Goal: Task Accomplishment & Management: Complete application form

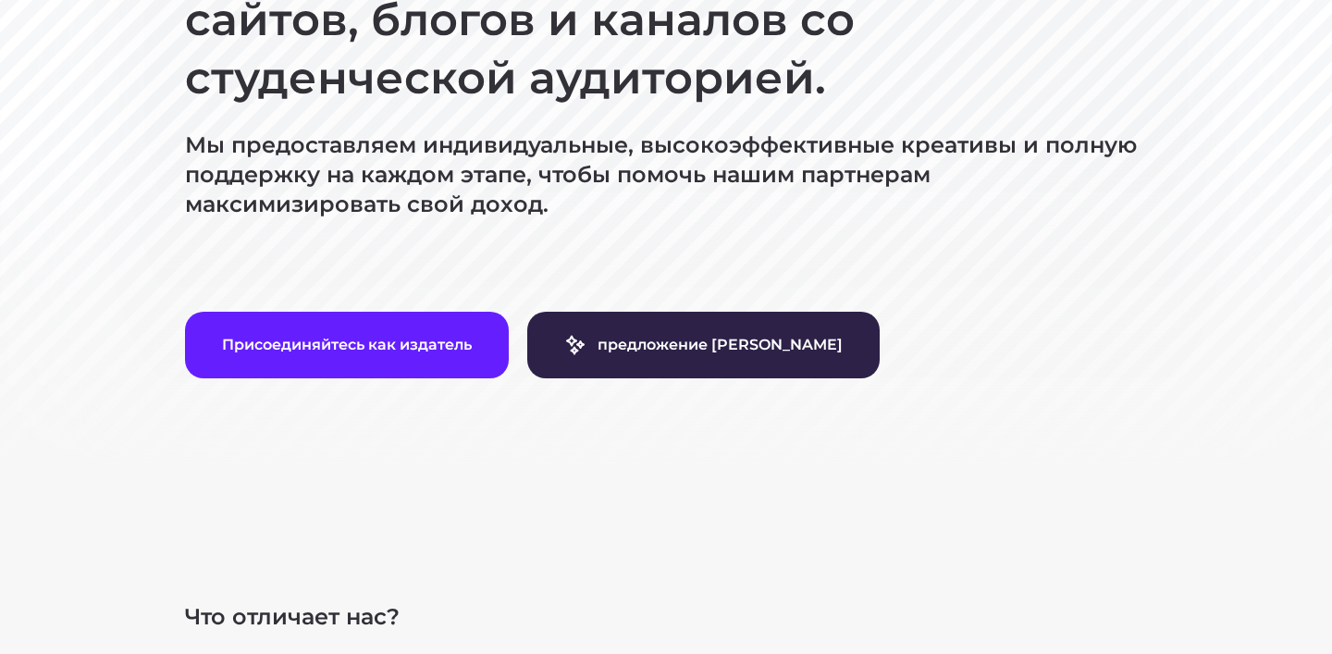
scroll to position [366, 0]
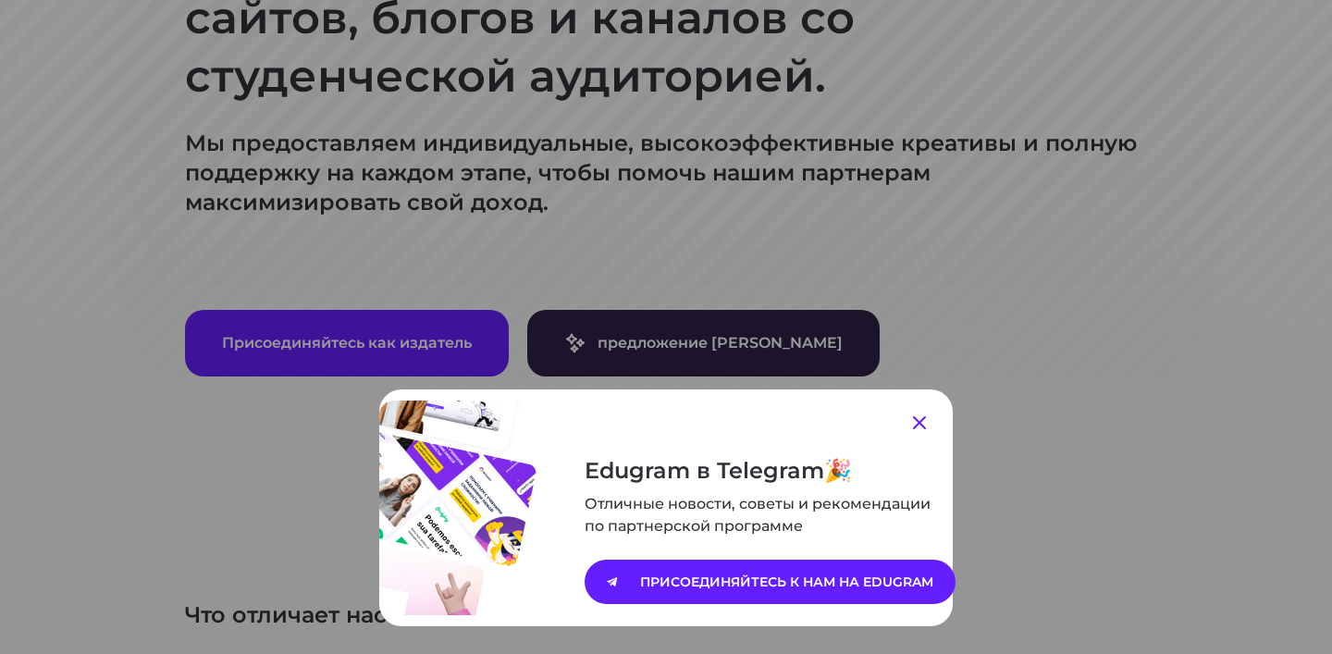
click at [924, 427] on icon at bounding box center [919, 422] width 13 height 13
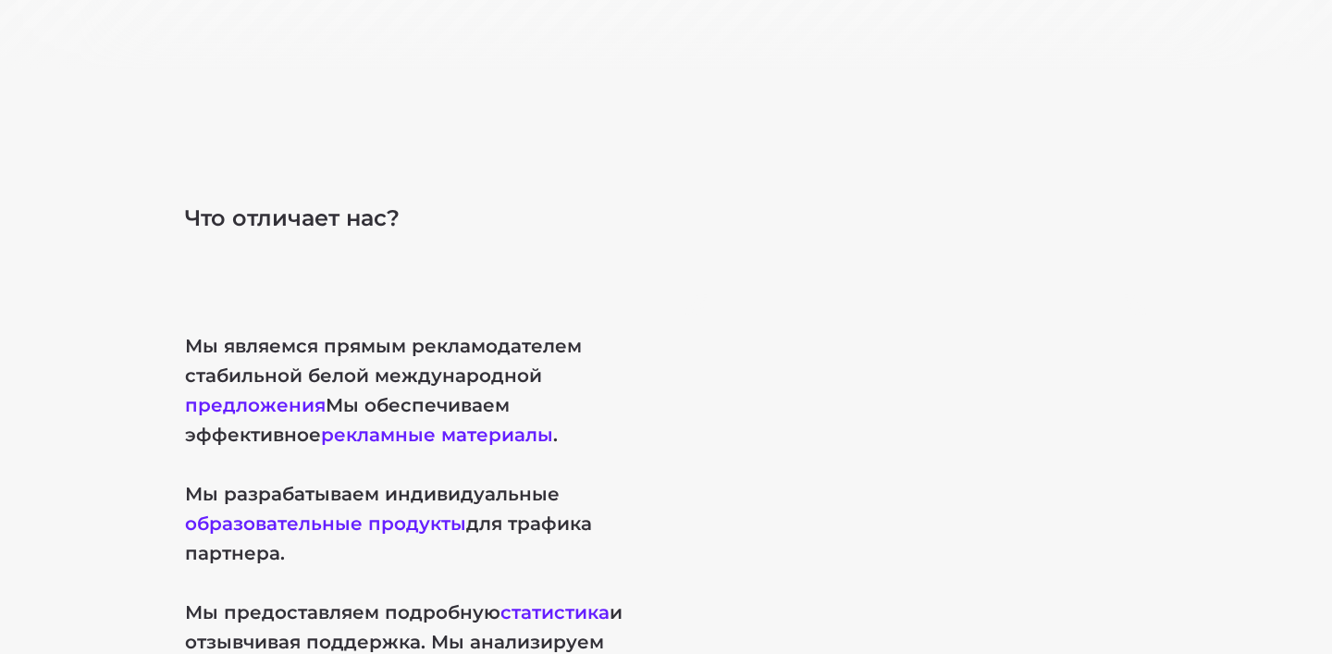
scroll to position [0, 0]
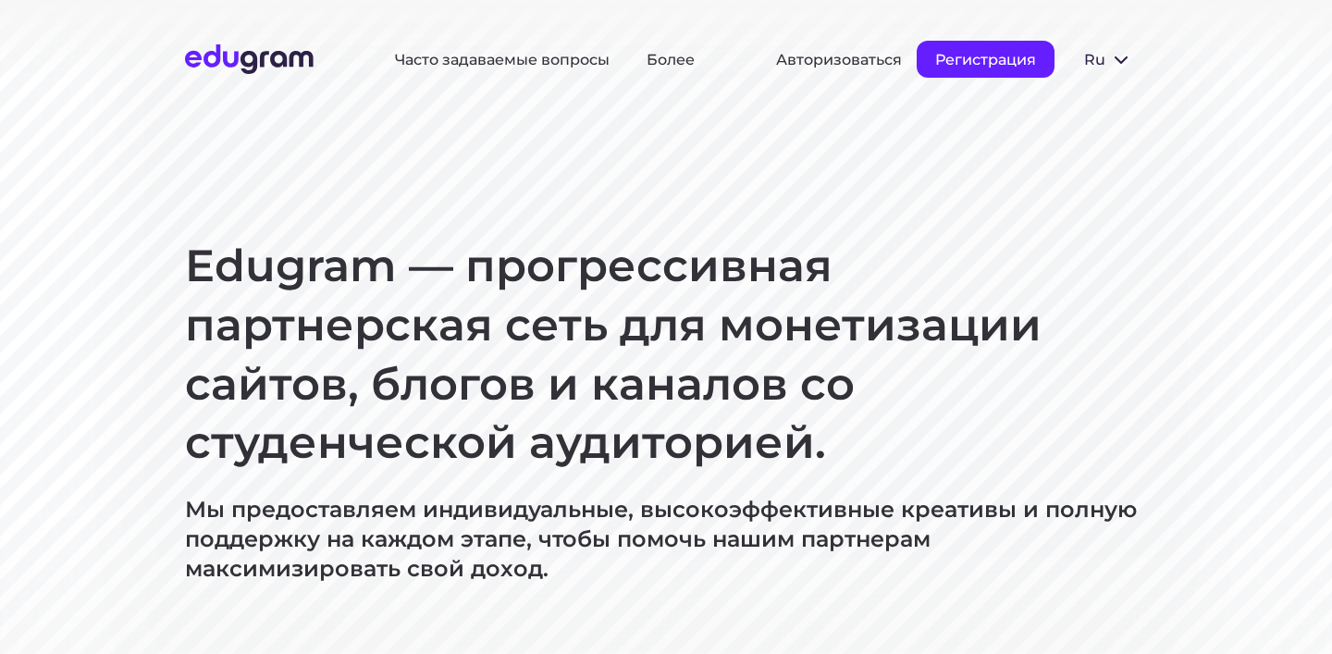
click at [996, 74] on button "Регистрация" at bounding box center [986, 59] width 138 height 37
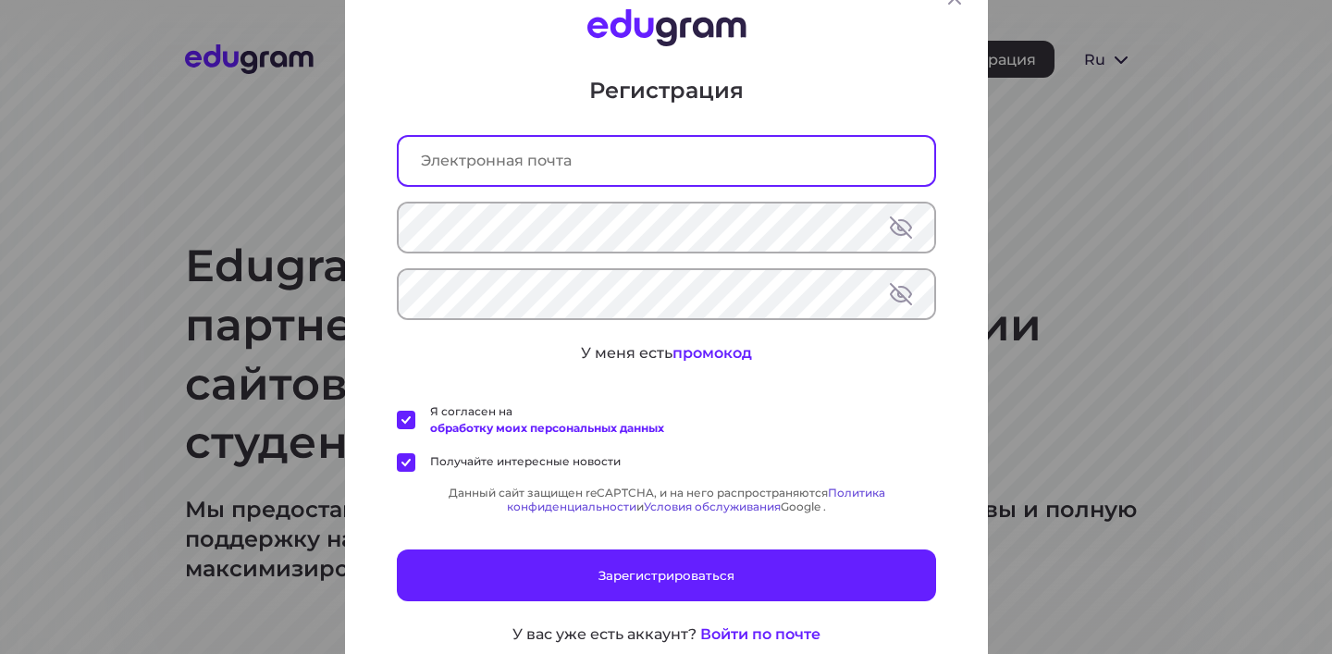
click at [599, 165] on input "text" at bounding box center [667, 160] width 536 height 48
paste input "talbertandy9@gmail.com"
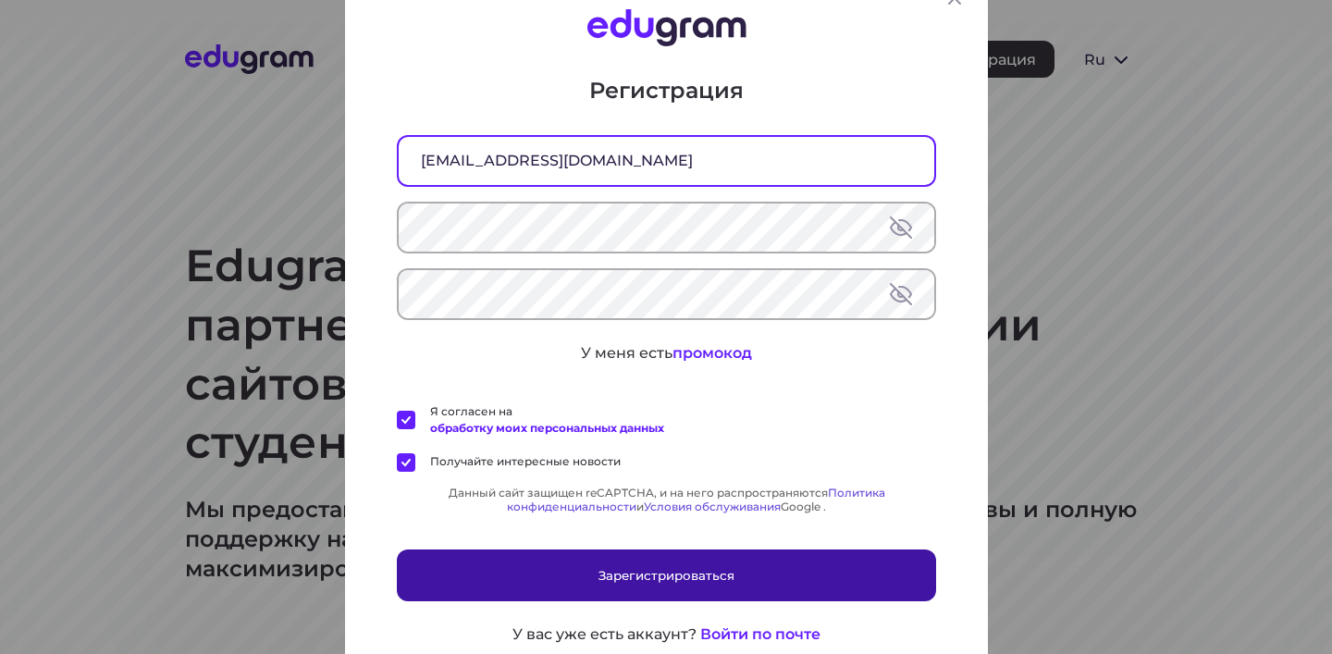
type input "talbertandy9@gmail.com"
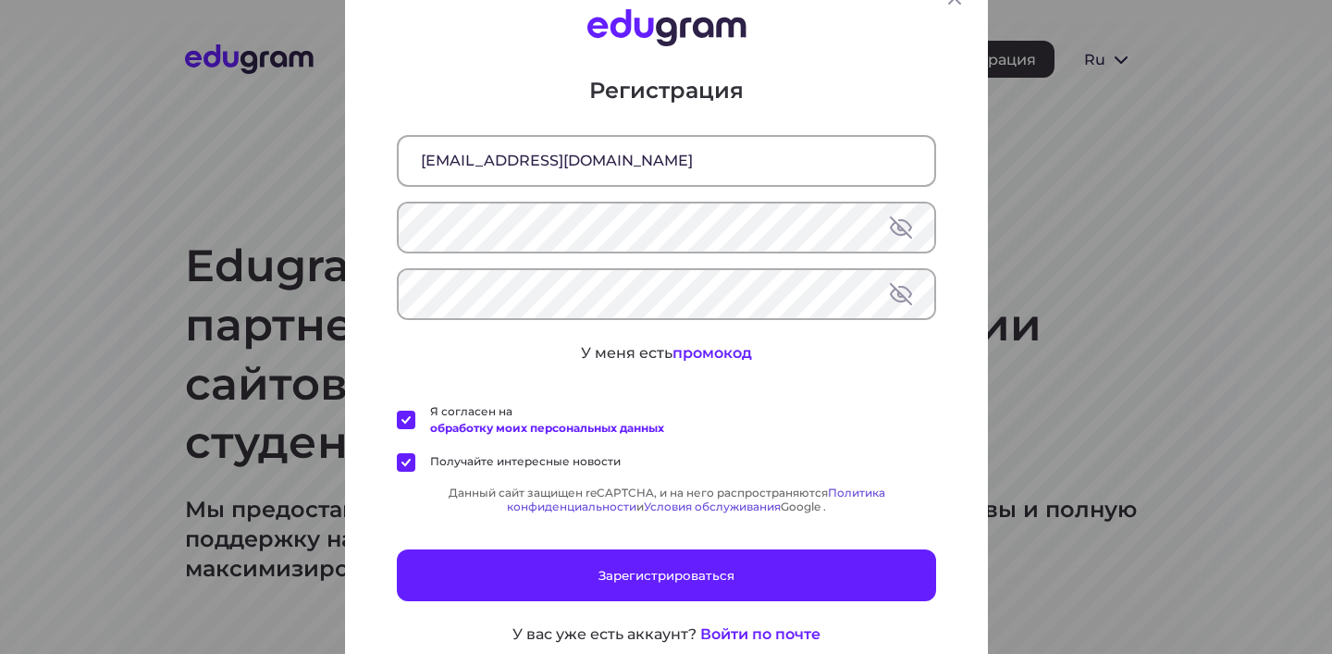
click at [900, 282] on button at bounding box center [901, 293] width 22 height 22
click at [410, 411] on label "Я согласен на обработку моих персональных данных" at bounding box center [530, 418] width 267 height 33
click at [0, 0] on input "Я согласен на обработку моих персональных данных" at bounding box center [0, 0] width 0 height 0
click at [402, 471] on label "Получайте интересные новости" at bounding box center [509, 461] width 224 height 19
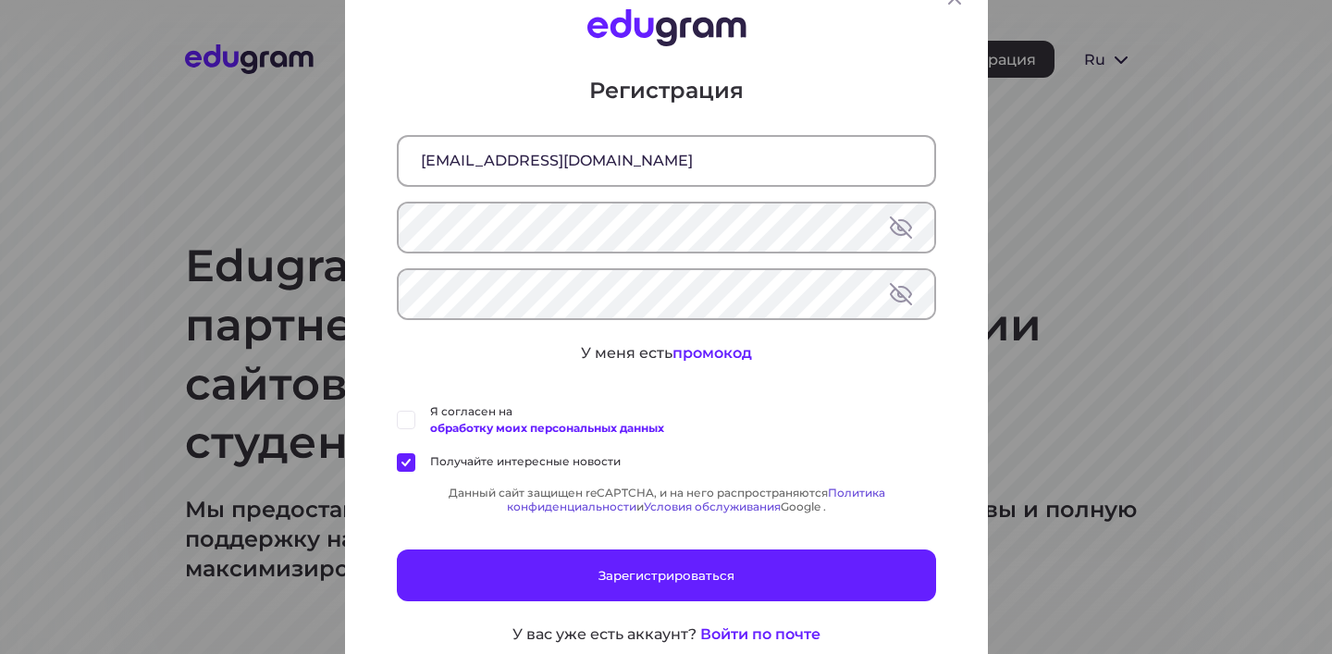
click at [0, 0] on input "Получайте интересные новости" at bounding box center [0, 0] width 0 height 0
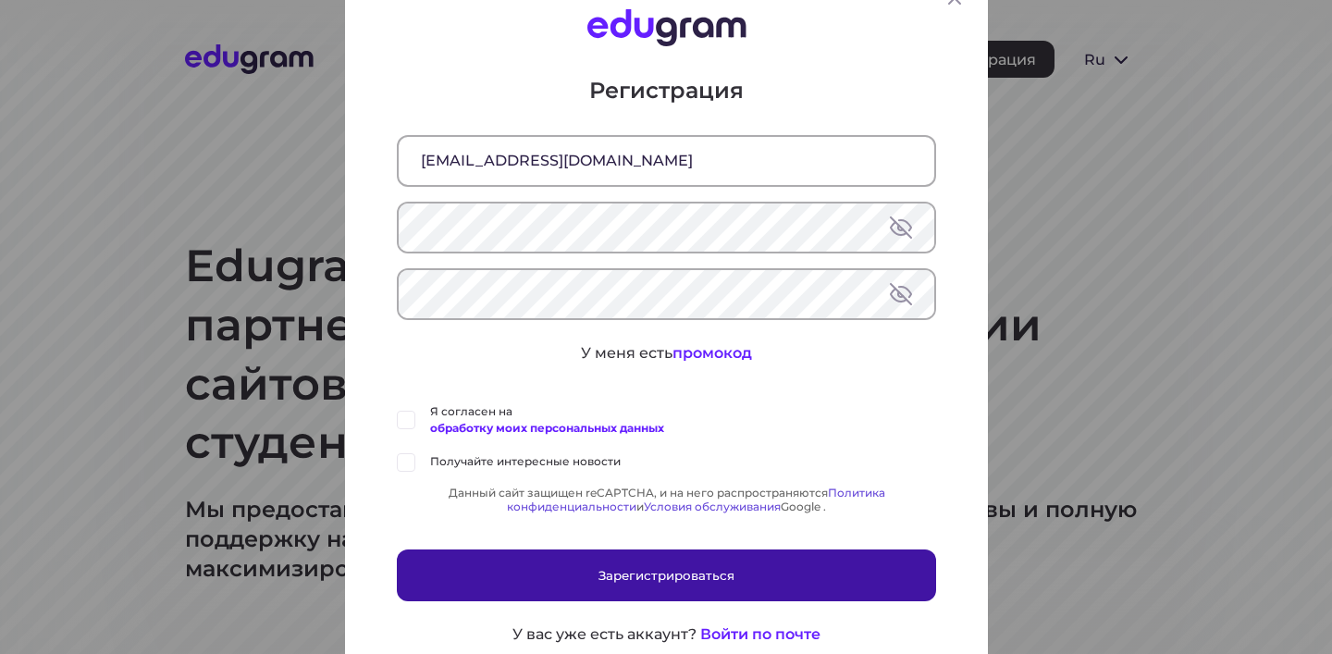
click at [477, 563] on button "Зарегистрироваться" at bounding box center [666, 575] width 539 height 52
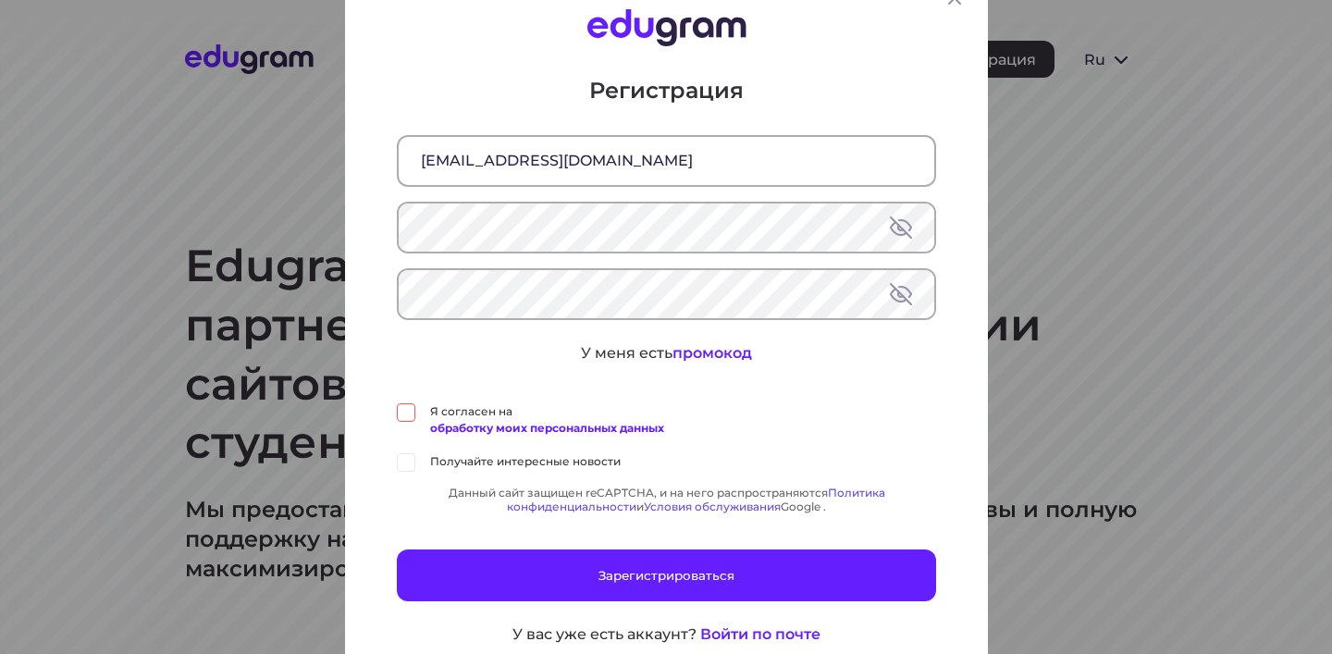
click at [397, 390] on div "Регистрация talbertandy9@gmail.com У меня есть промокод Я согласен на обработку…" at bounding box center [666, 360] width 539 height 570
click at [397, 402] on label "Я согласен на обработку моих персональных данных" at bounding box center [530, 418] width 267 height 33
click at [0, 0] on input "Я согласен на обработку моих персональных данных" at bounding box center [0, 0] width 0 height 0
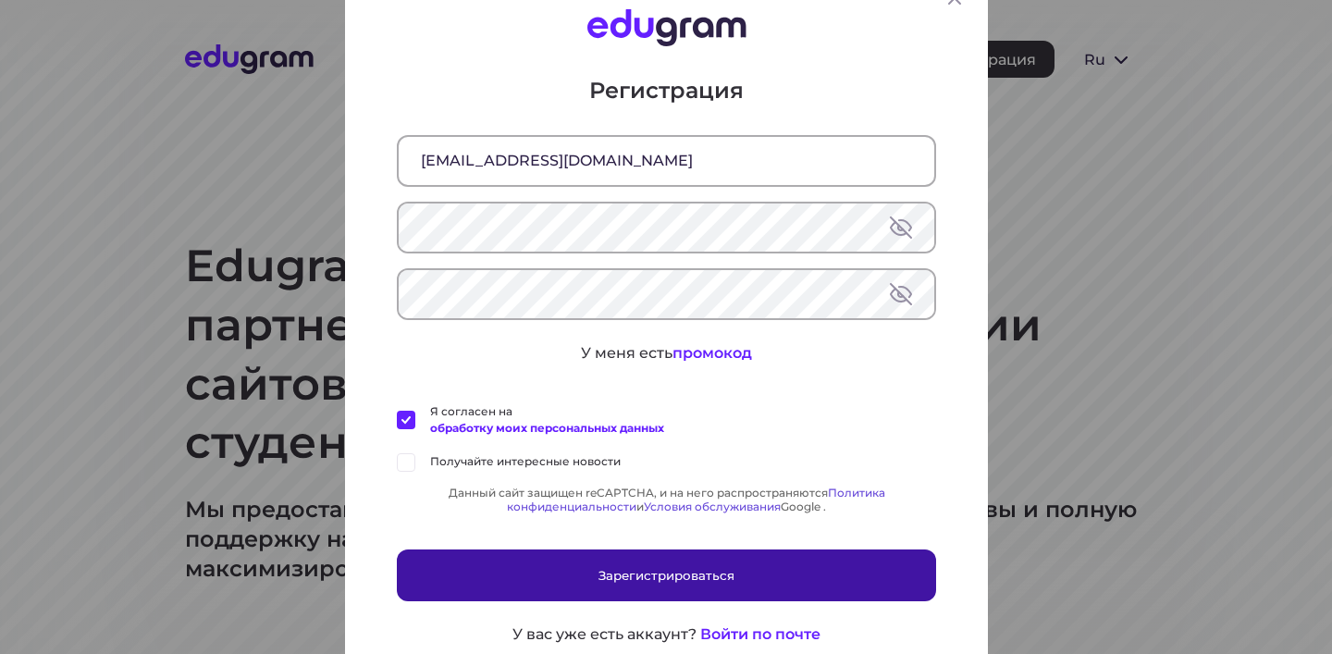
click at [434, 571] on button "Зарегистрироваться" at bounding box center [666, 575] width 539 height 52
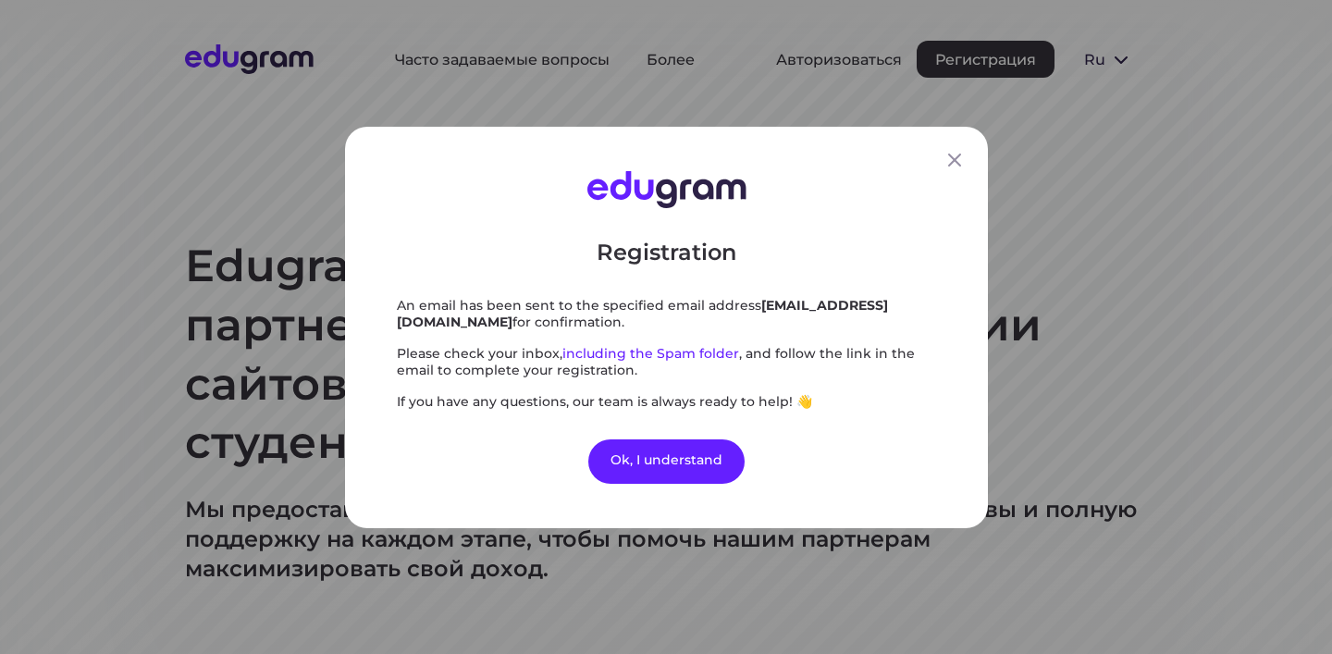
click at [524, 573] on div "Registration An email has been sent to the specified email address talbertandy9…" at bounding box center [666, 327] width 1332 height 654
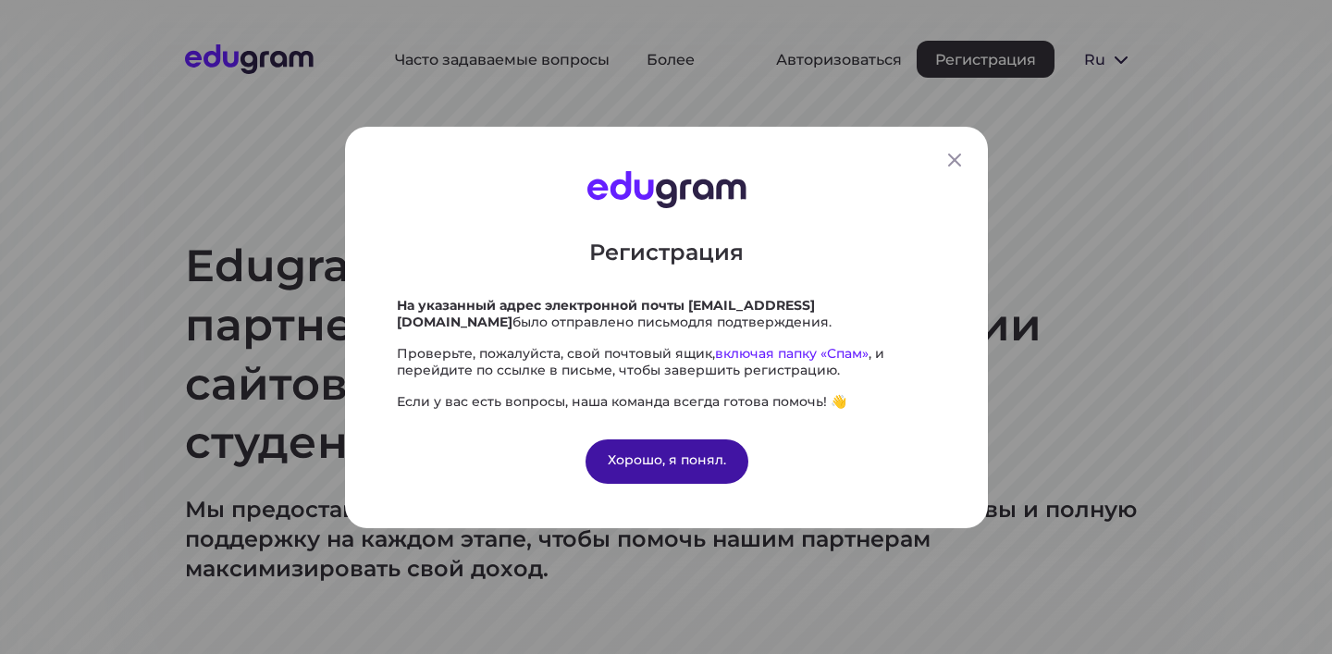
click at [687, 448] on div "Хорошо, я понял." at bounding box center [666, 461] width 163 height 44
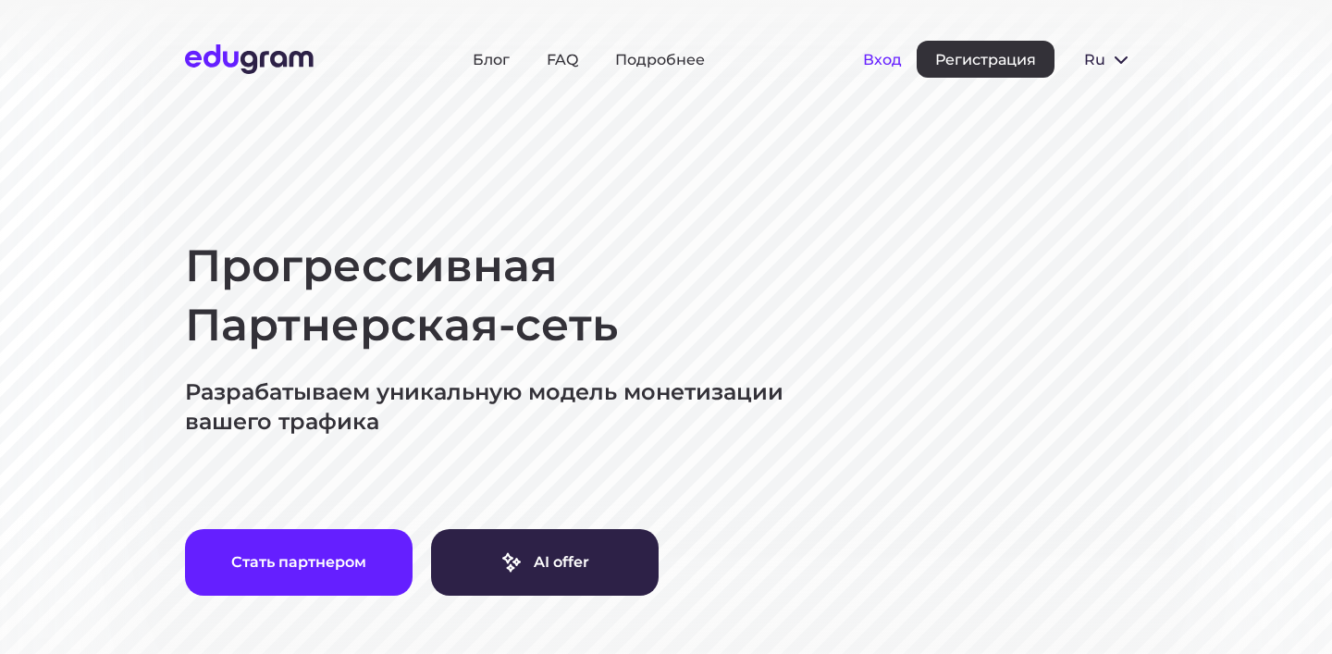
click at [877, 56] on button "Вход" at bounding box center [882, 60] width 39 height 18
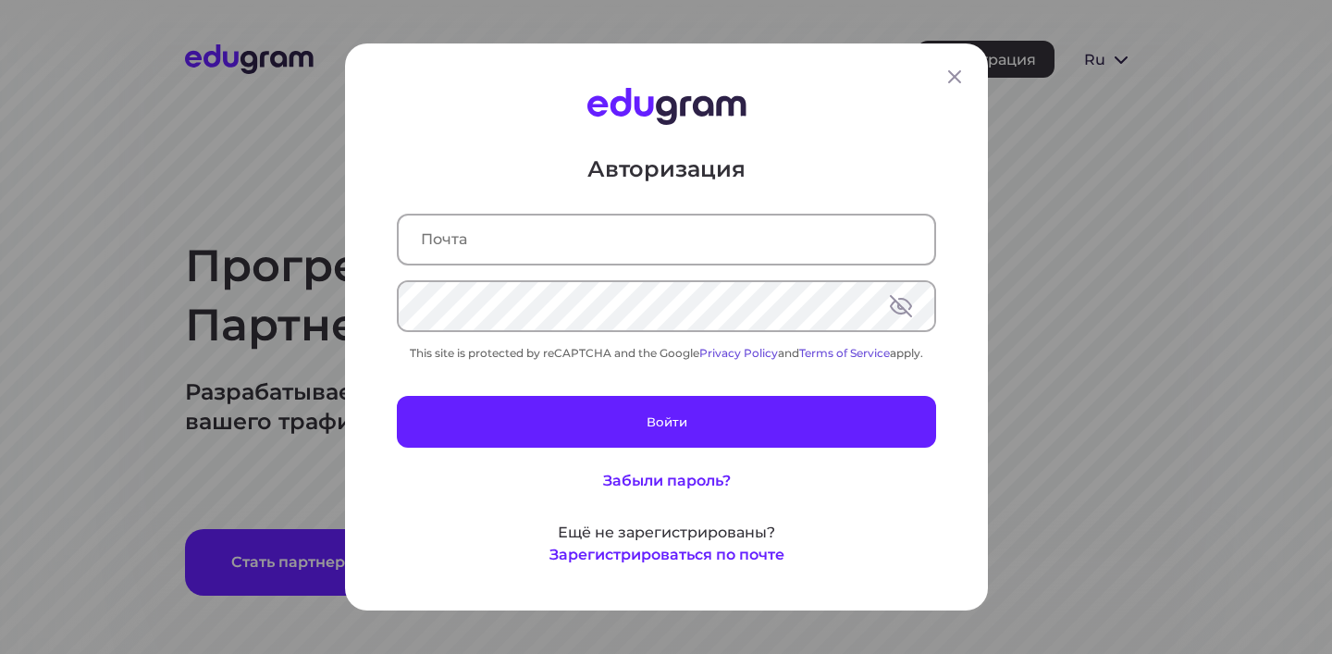
type input "[EMAIL_ADDRESS][DOMAIN_NAME]"
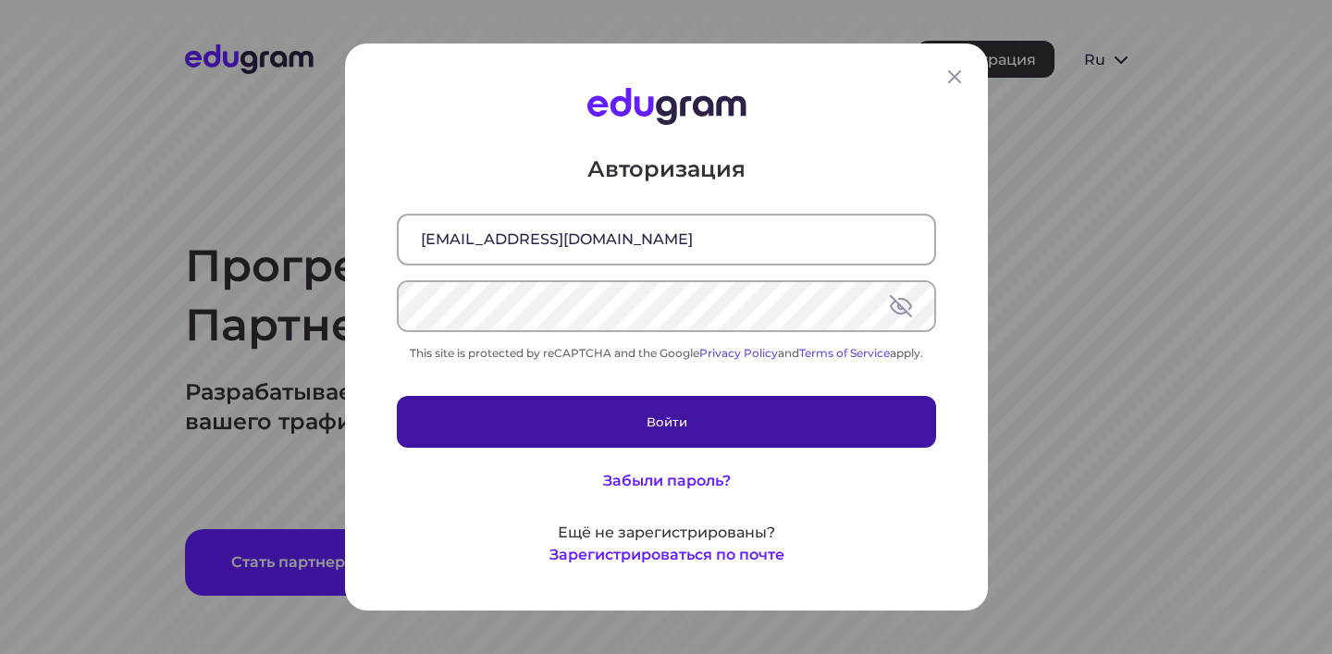
click at [561, 425] on button "Войти" at bounding box center [666, 422] width 539 height 52
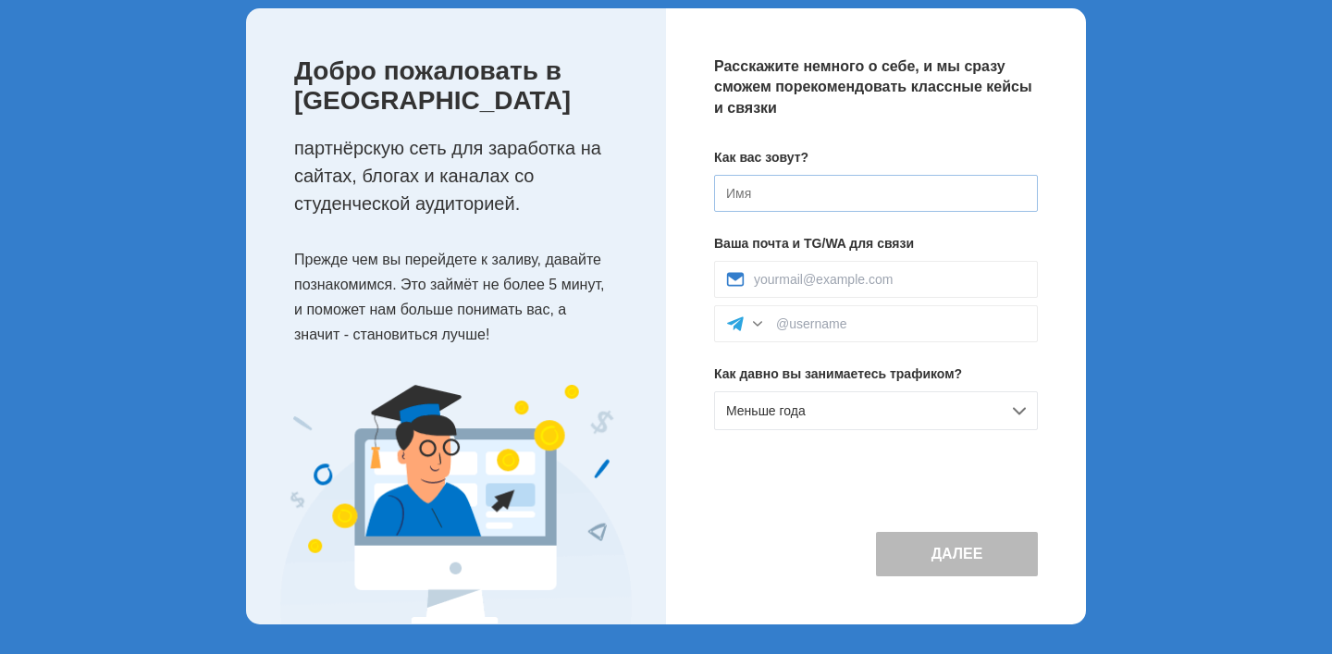
scroll to position [122, 0]
click at [774, 175] on input at bounding box center [876, 193] width 324 height 37
type input "ввв"
click at [860, 400] on div "Меньше года" at bounding box center [876, 410] width 324 height 39
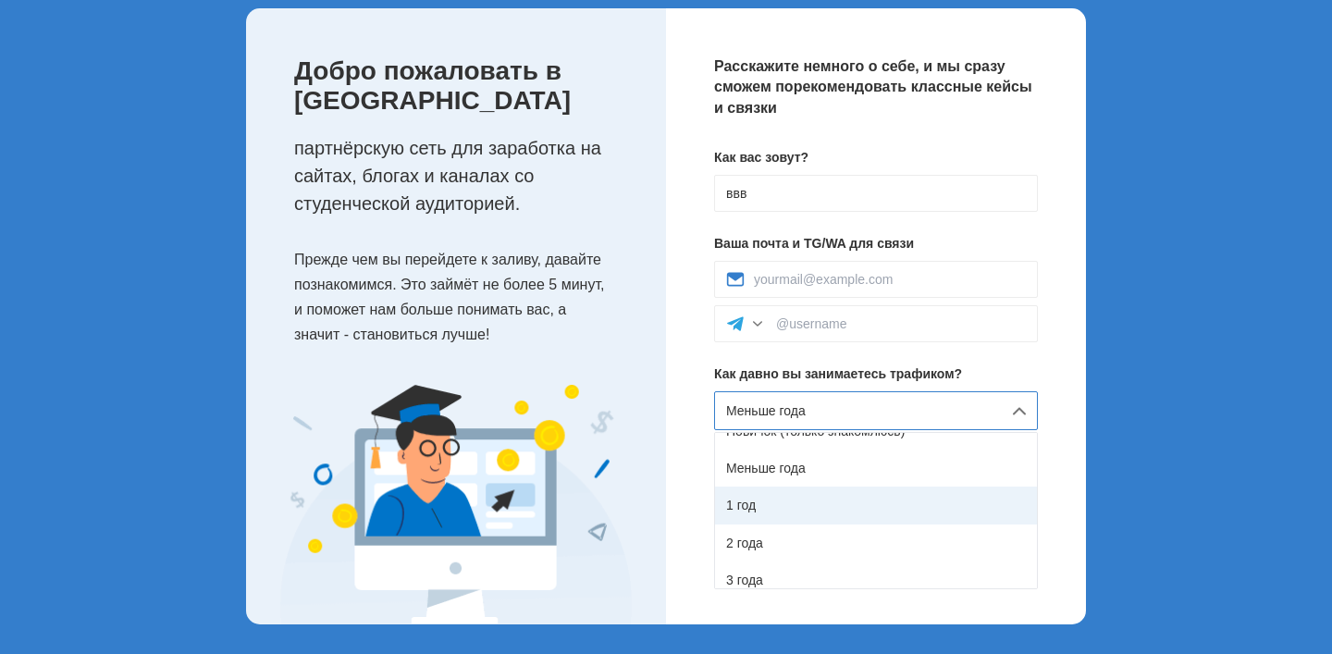
scroll to position [35, 0]
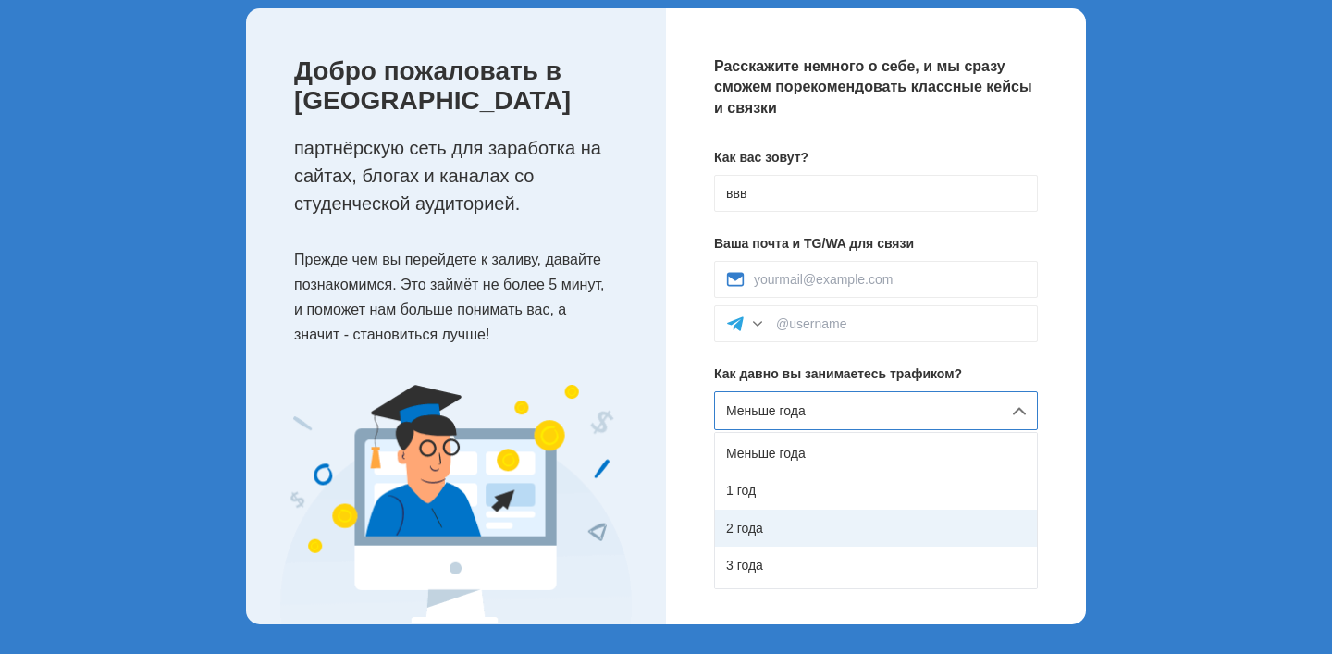
click at [786, 514] on div "2 года" at bounding box center [876, 528] width 322 height 37
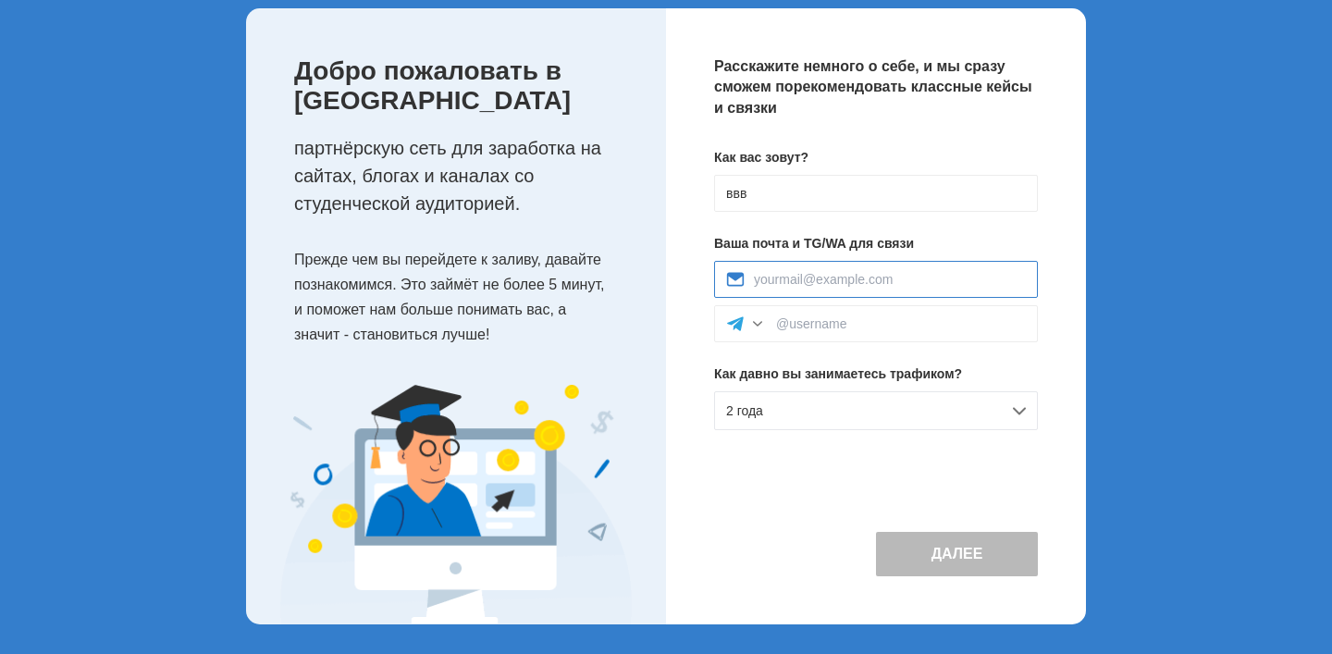
click at [885, 272] on input at bounding box center [890, 279] width 272 height 15
paste input "talbertandy9@gmail.com"
type input "talbertandy9@gmail.com"
click at [870, 501] on div "Далее" at bounding box center [876, 539] width 324 height 76
click at [822, 316] on input at bounding box center [901, 323] width 250 height 15
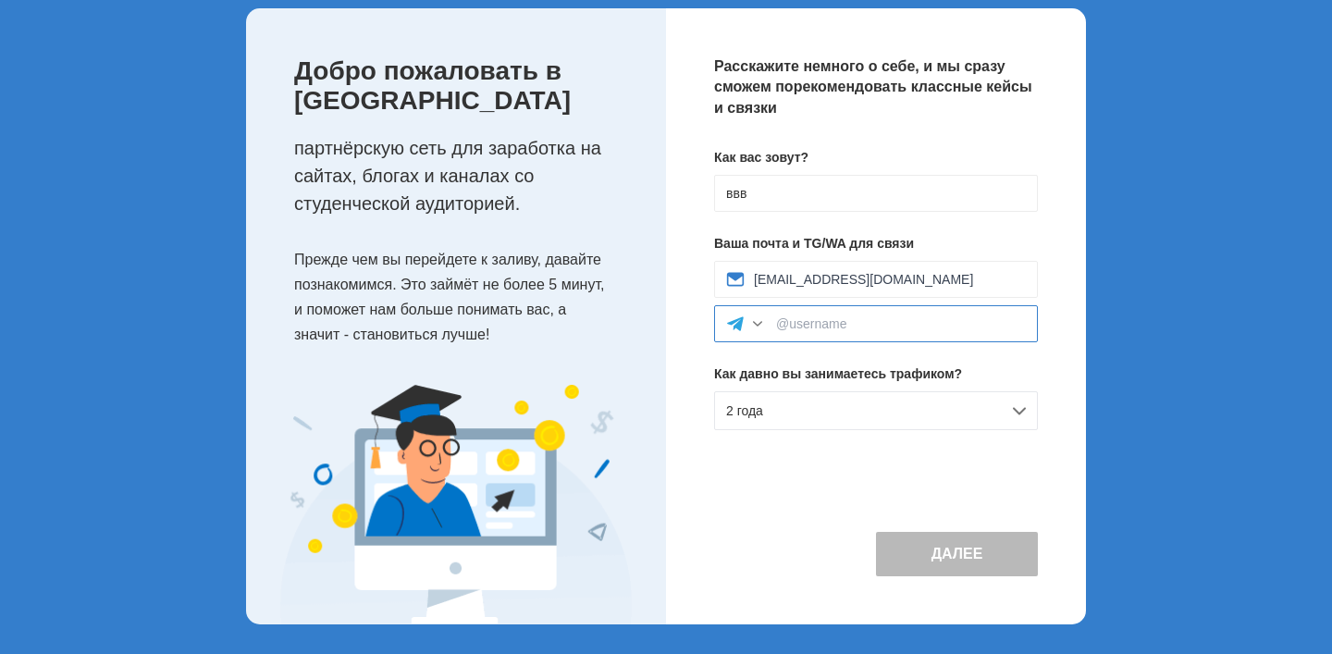
type input "а"
paste input "arbitrage1770"
type input "arbitrage1770"
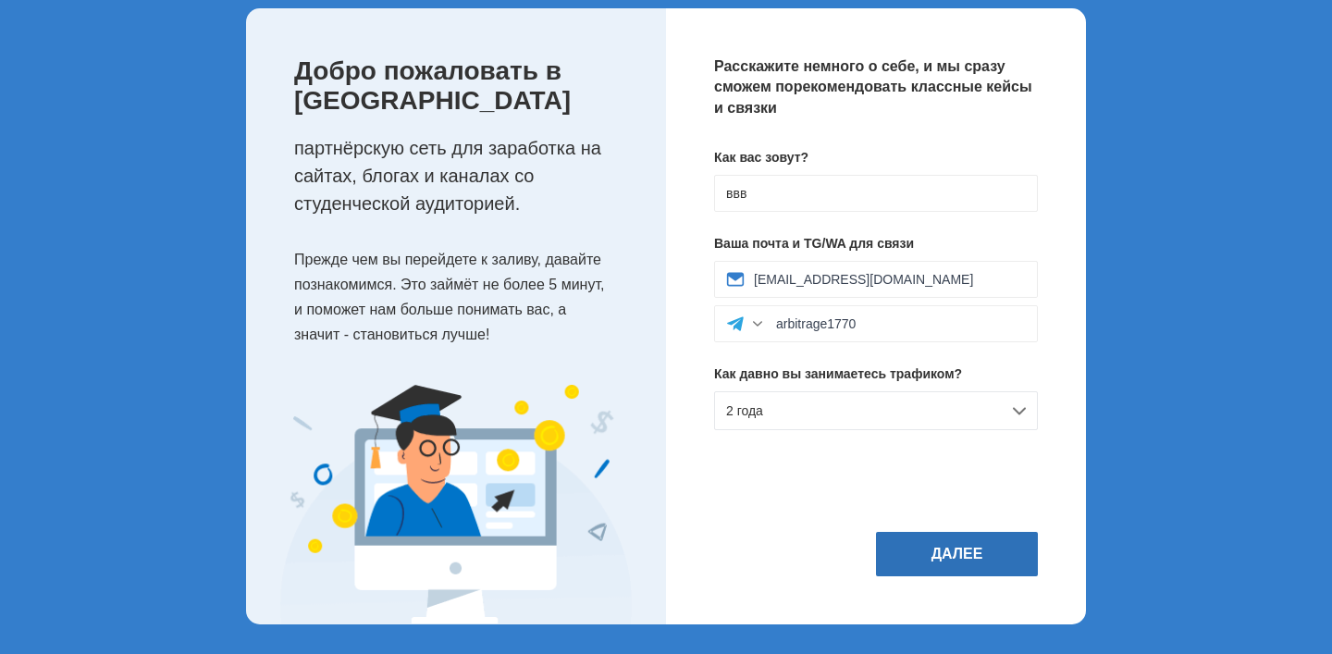
click at [890, 546] on button "Далее" at bounding box center [957, 554] width 162 height 44
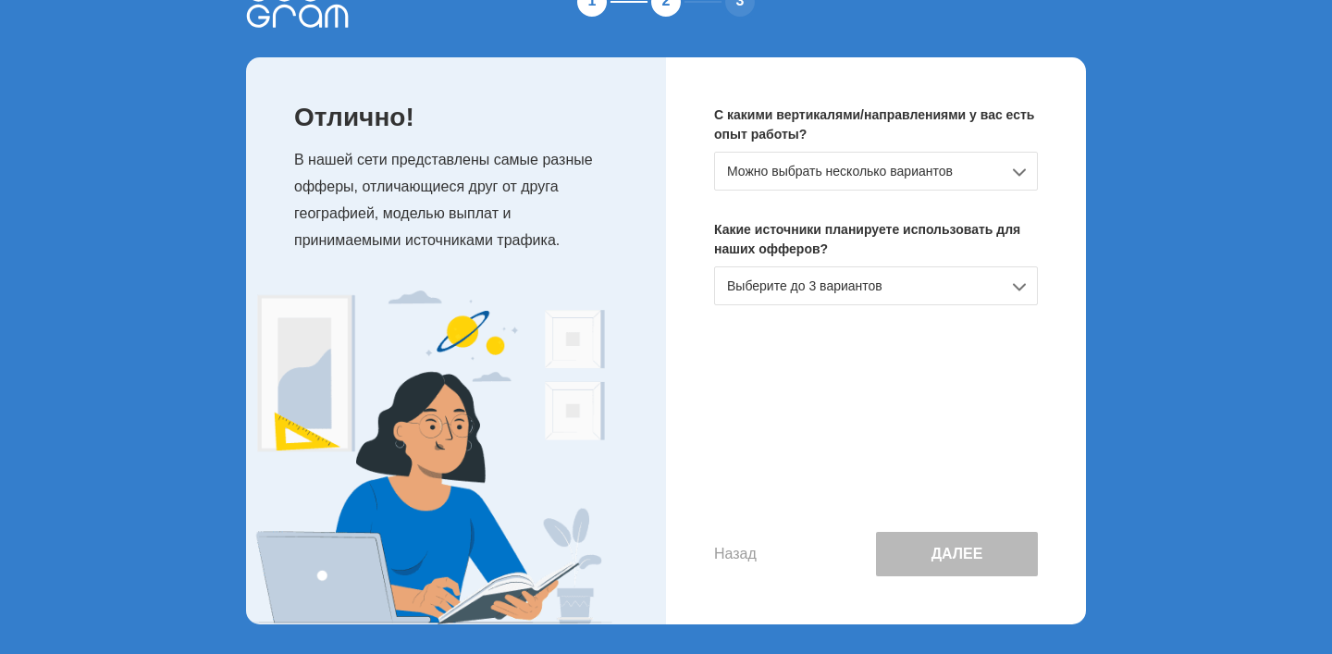
scroll to position [0, 0]
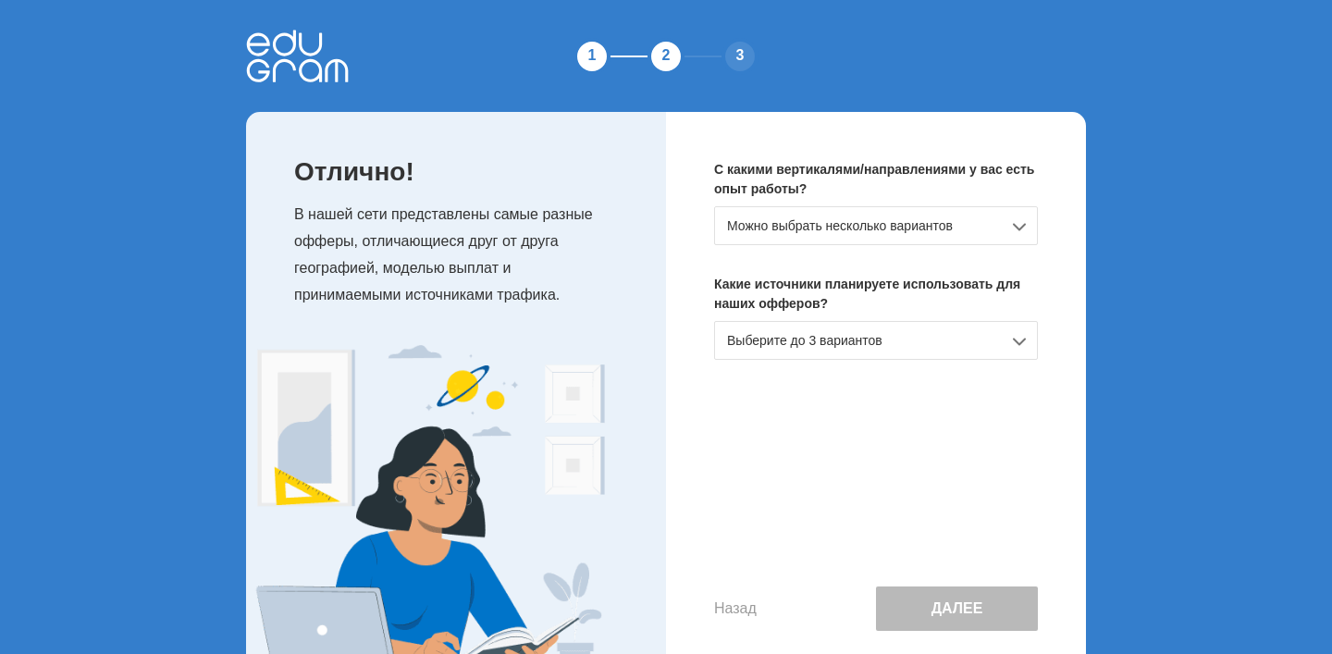
click at [807, 254] on div "С какими вертикалями/направлениями у вас есть опыт работы? Можно выбрать нескол…" at bounding box center [876, 395] width 420 height 567
click at [808, 244] on div "Можно выбрать несколько вариантов" at bounding box center [876, 225] width 324 height 39
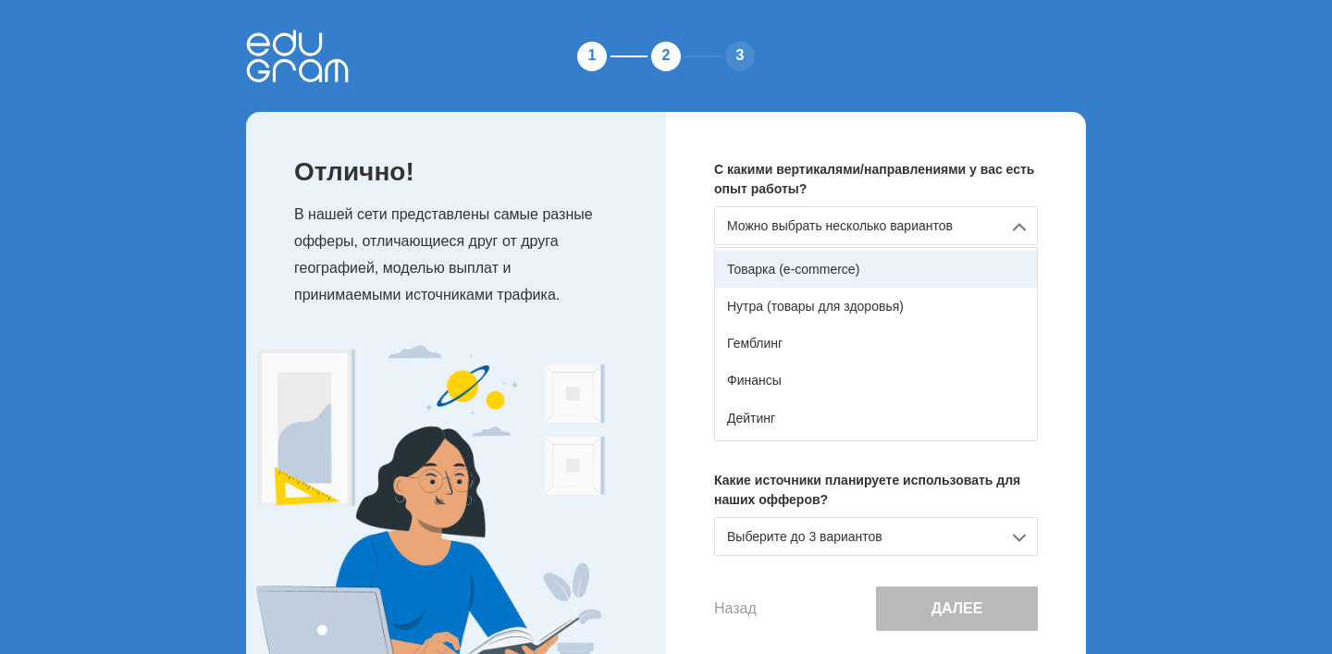
scroll to position [59, 0]
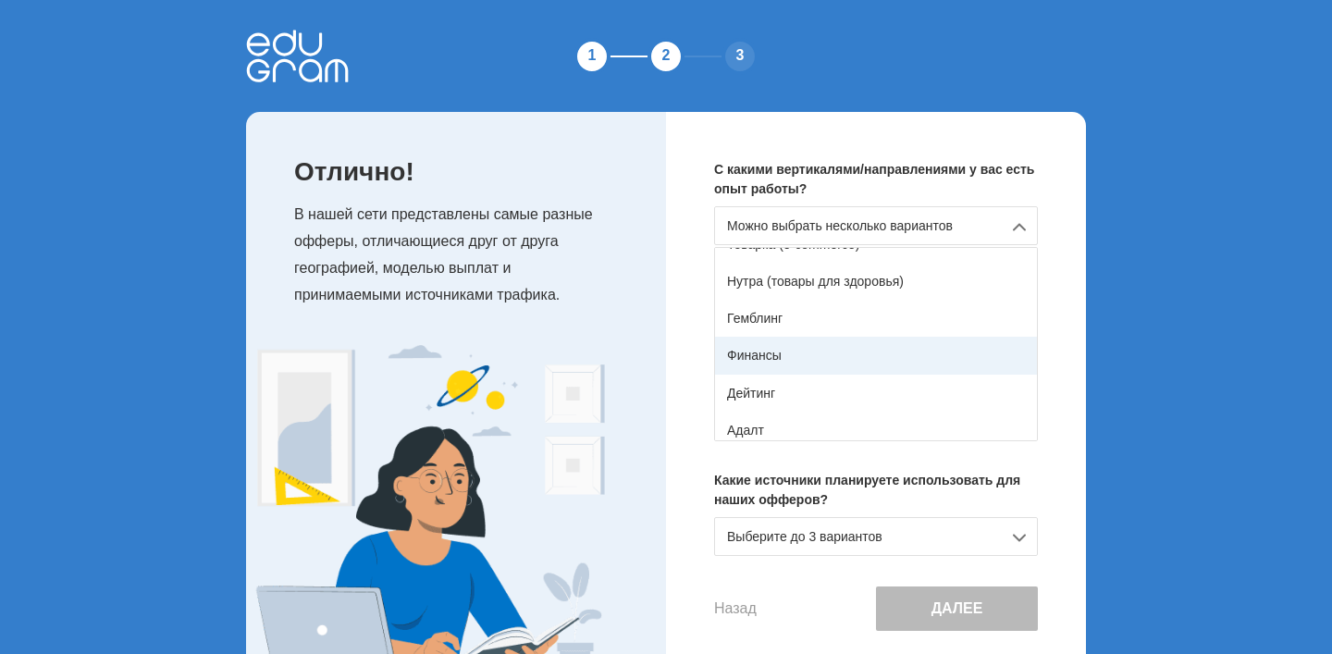
click at [772, 352] on div "Финансы" at bounding box center [876, 355] width 322 height 37
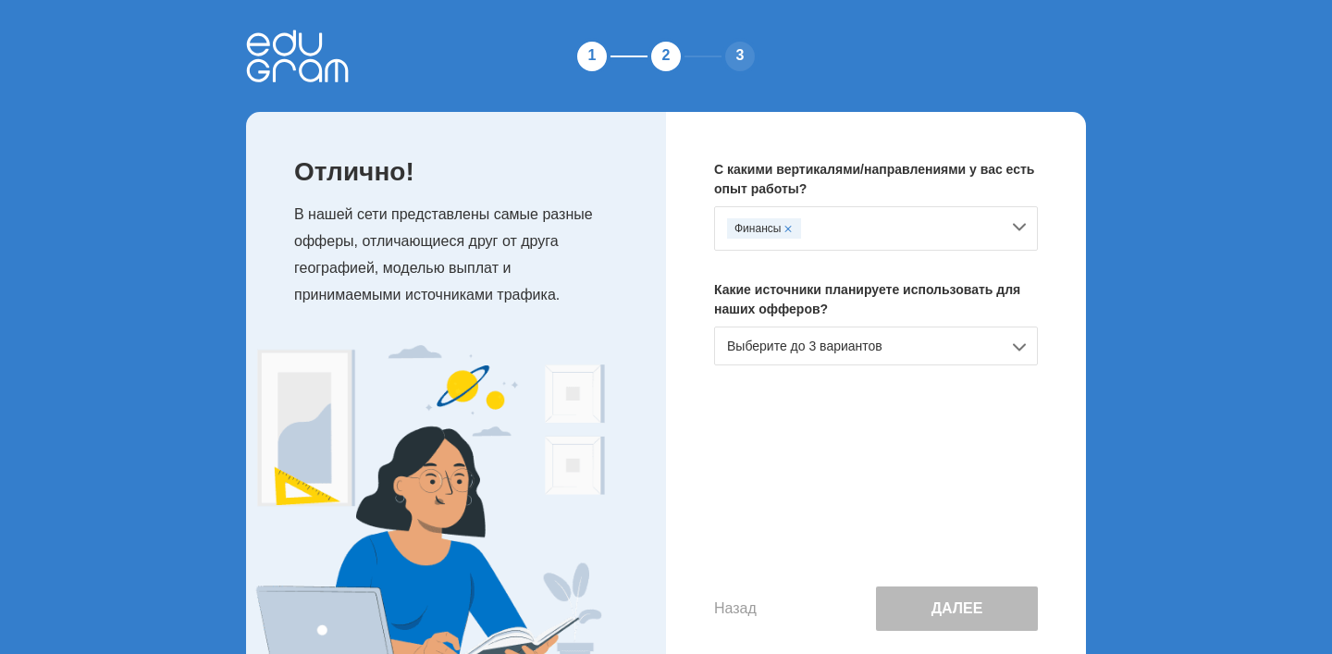
click at [859, 232] on div "Финансы" at bounding box center [863, 228] width 273 height 20
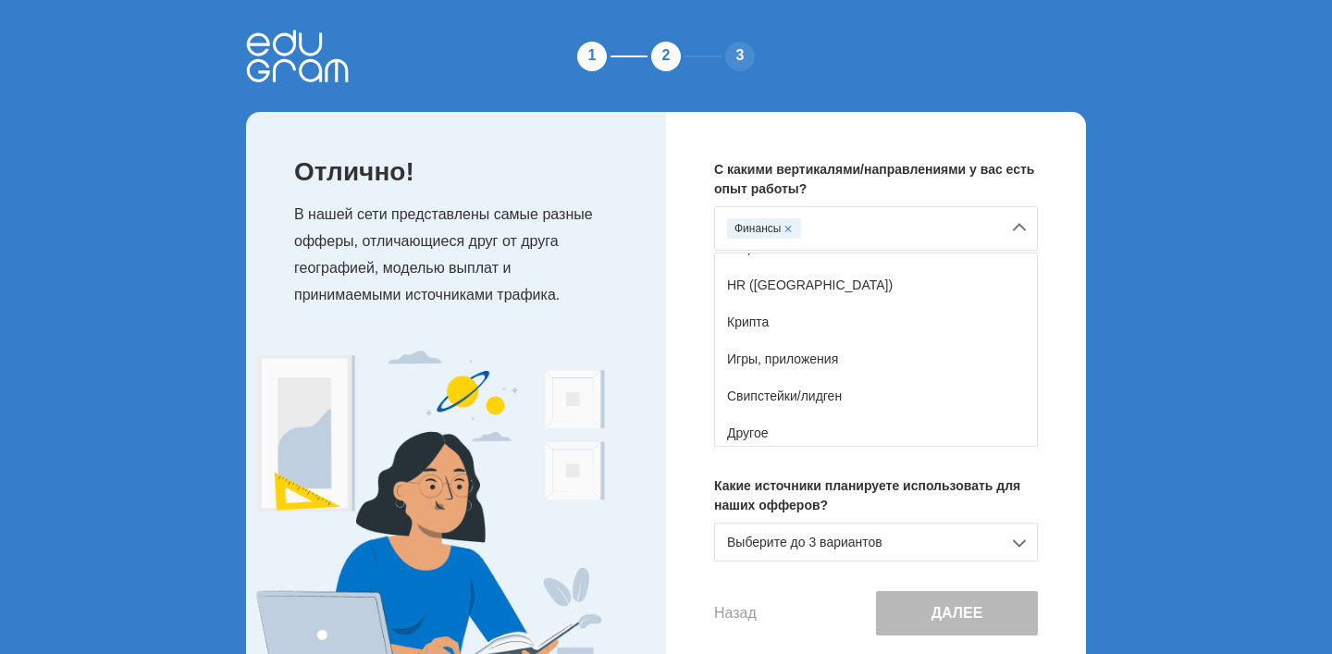
scroll to position [325, 0]
click at [819, 316] on div "Крипта" at bounding box center [876, 318] width 322 height 37
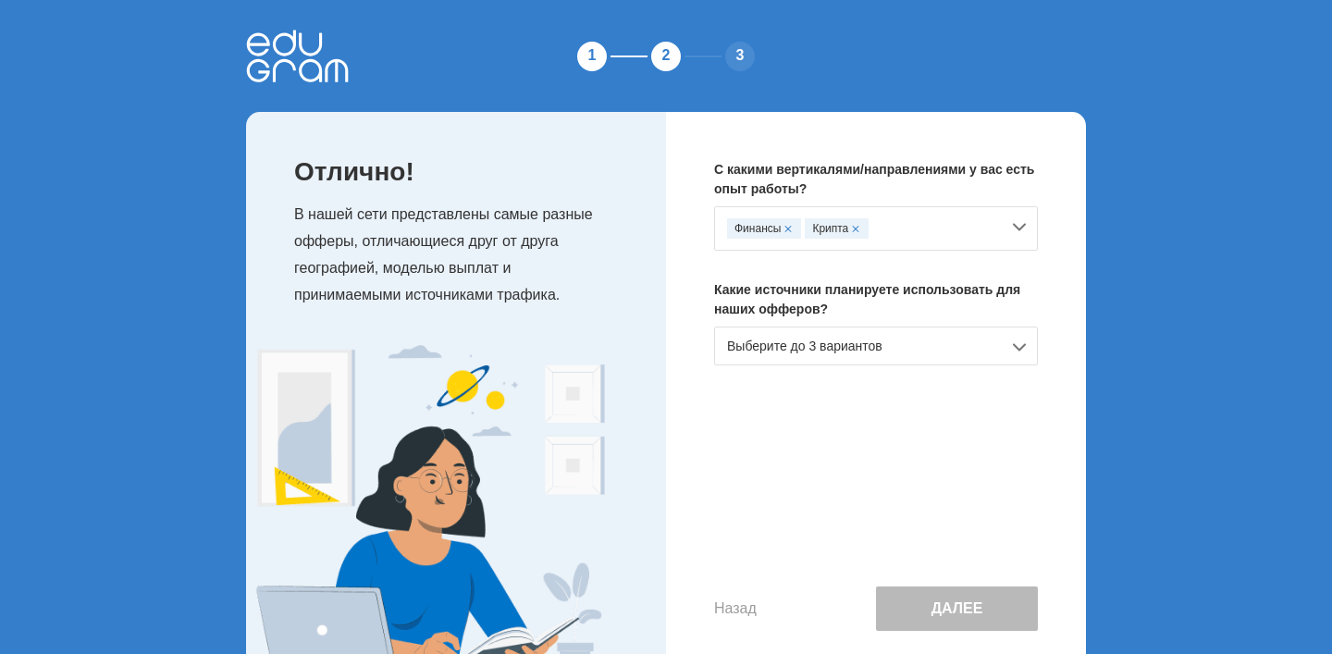
click at [898, 239] on div "Финансы Крипта" at bounding box center [876, 228] width 324 height 44
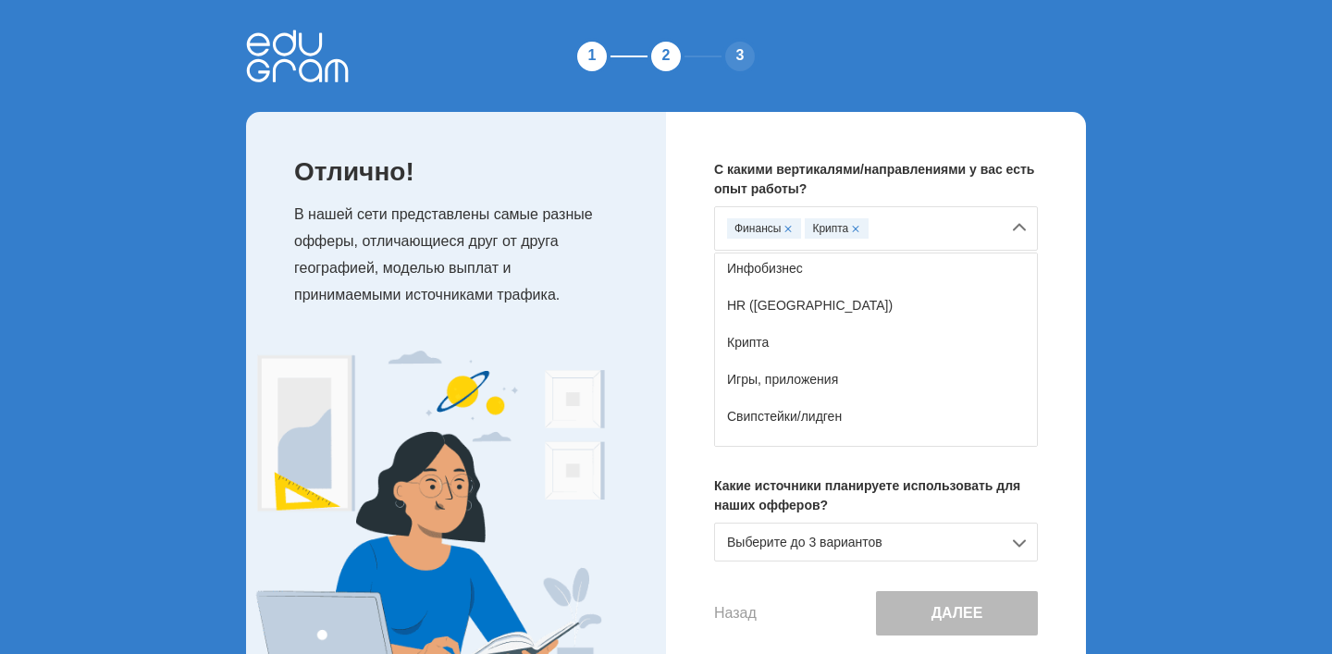
scroll to position [327, 0]
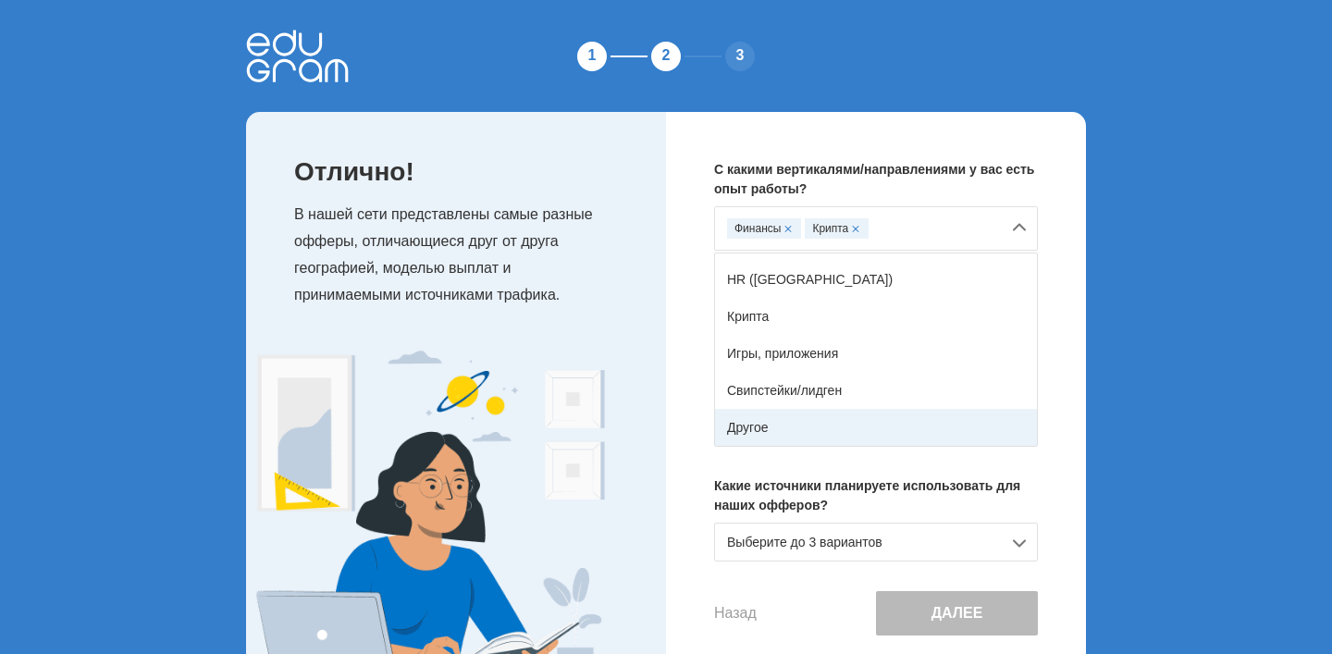
click at [787, 419] on div "Другое" at bounding box center [876, 427] width 322 height 37
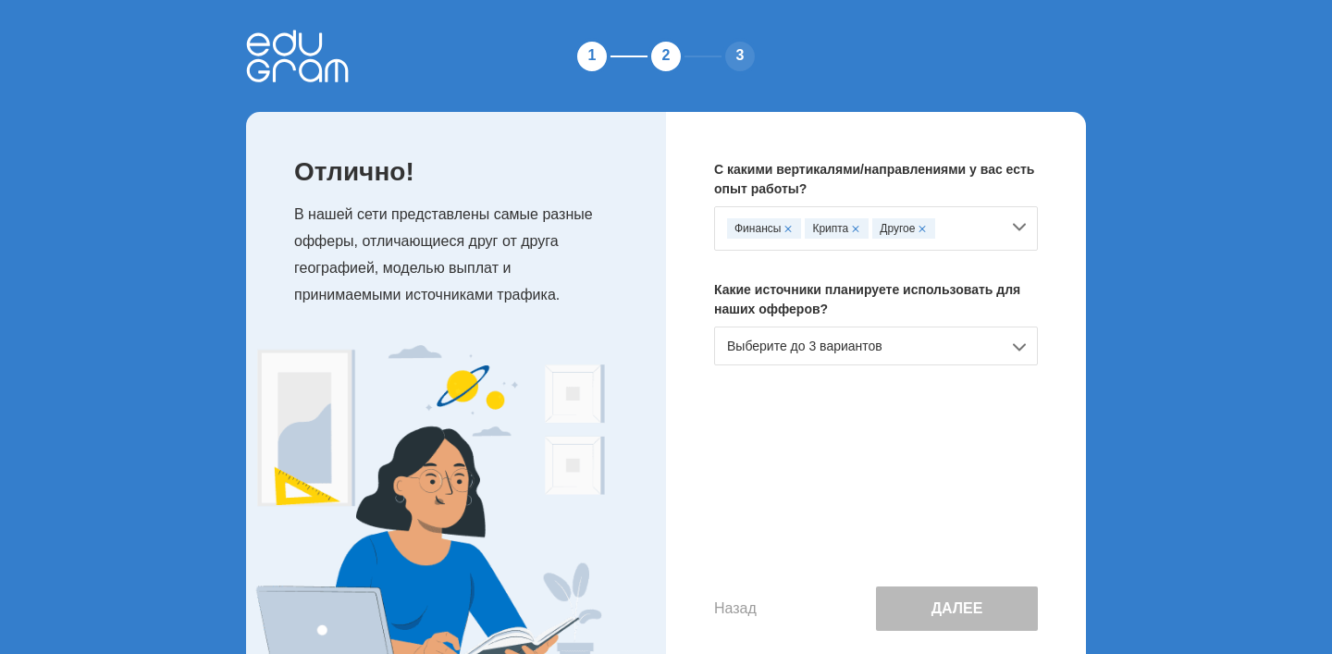
click at [813, 352] on div "Выберите до 3 вариантов" at bounding box center [876, 346] width 324 height 39
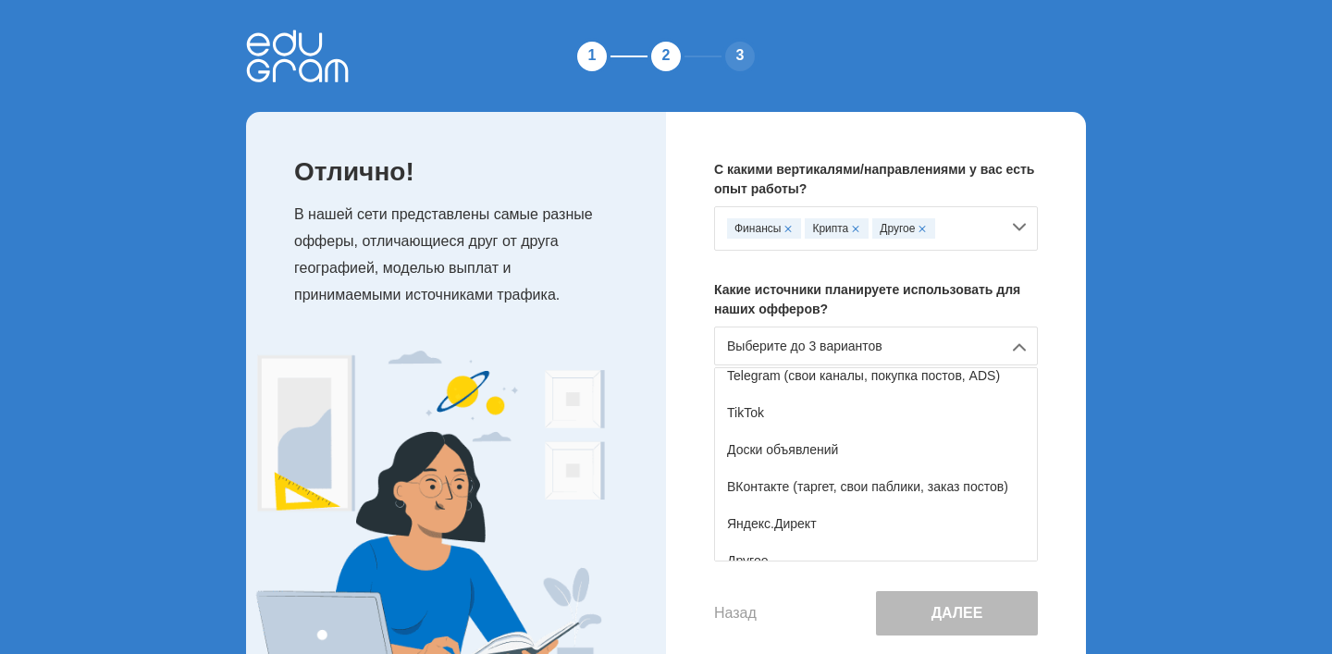
scroll to position [292, 0]
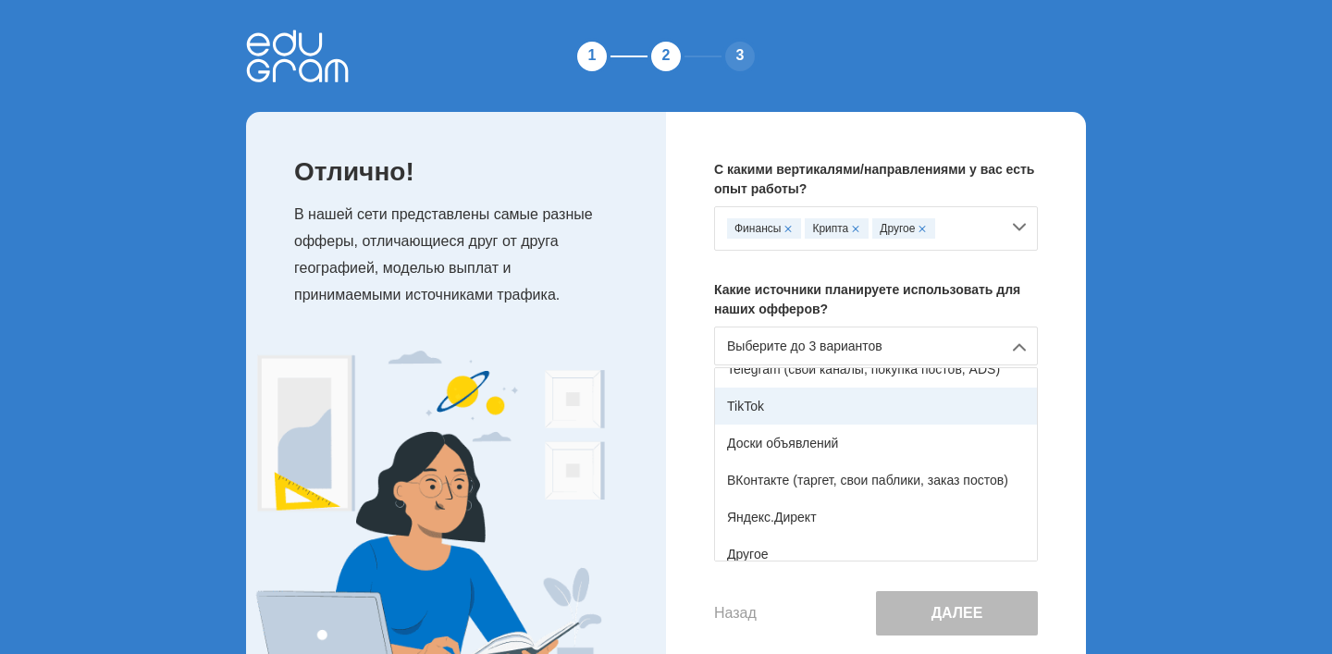
click at [772, 416] on div "TikTok" at bounding box center [876, 406] width 322 height 37
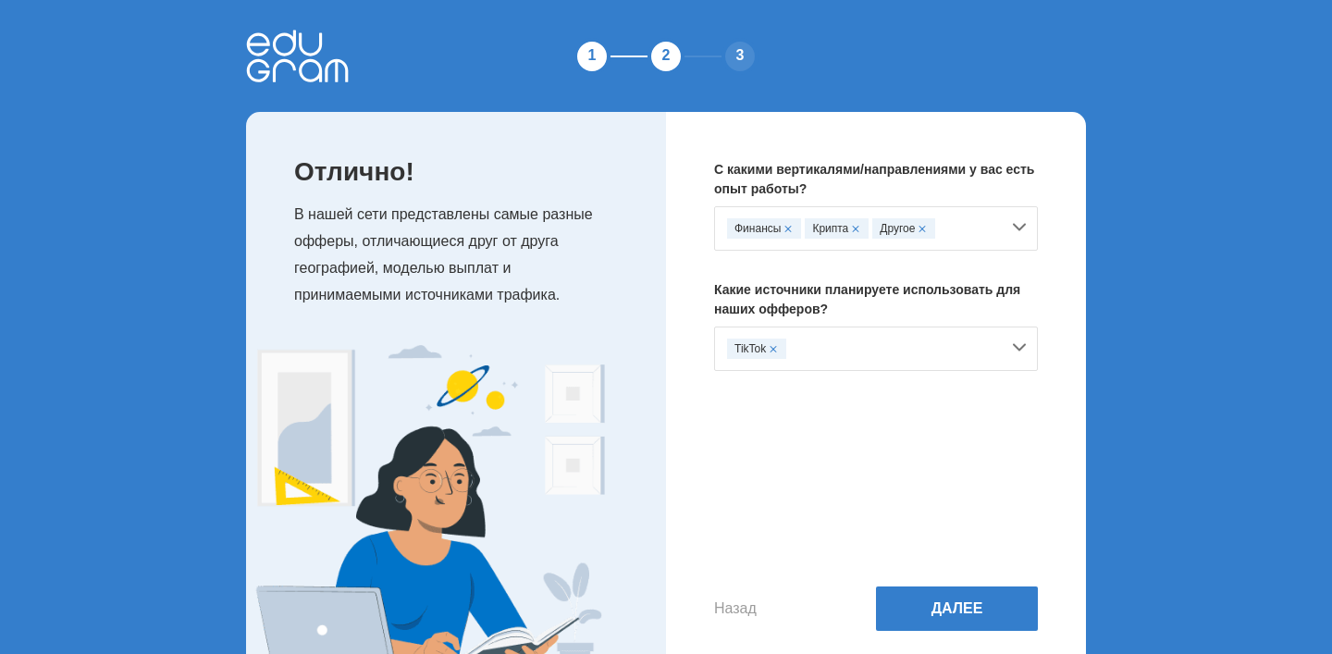
click at [887, 351] on div "TikTok" at bounding box center [863, 349] width 273 height 20
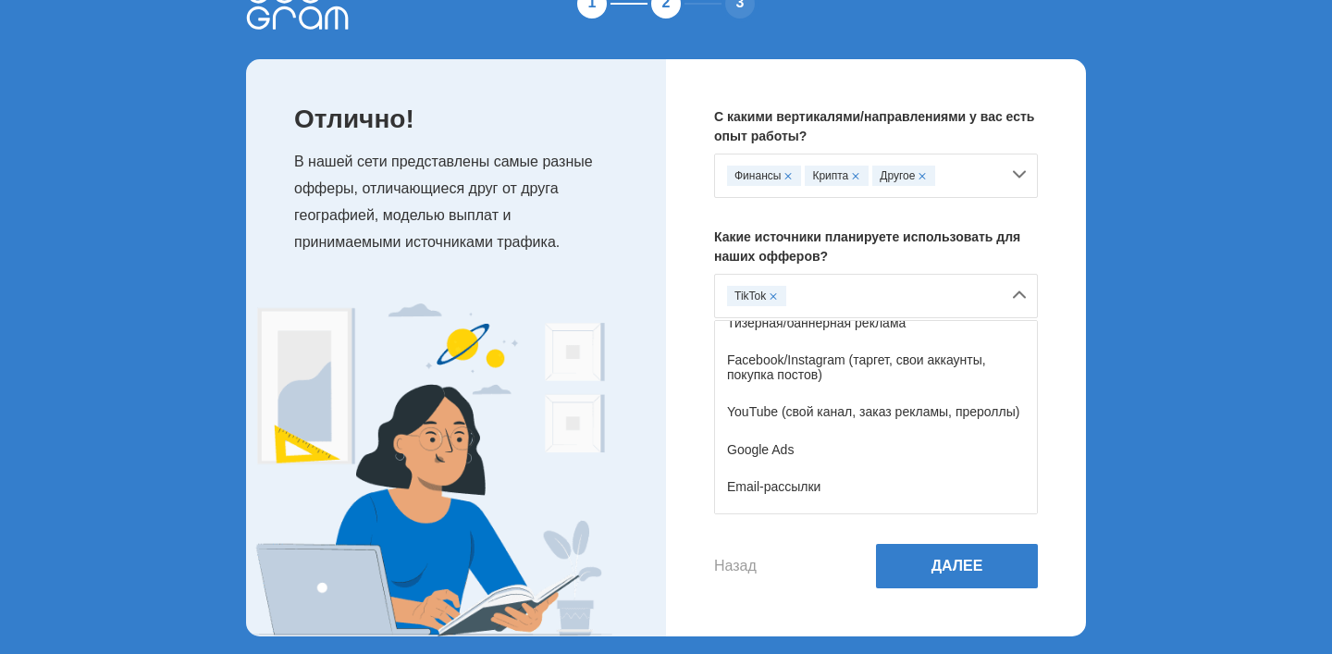
scroll to position [96, 0]
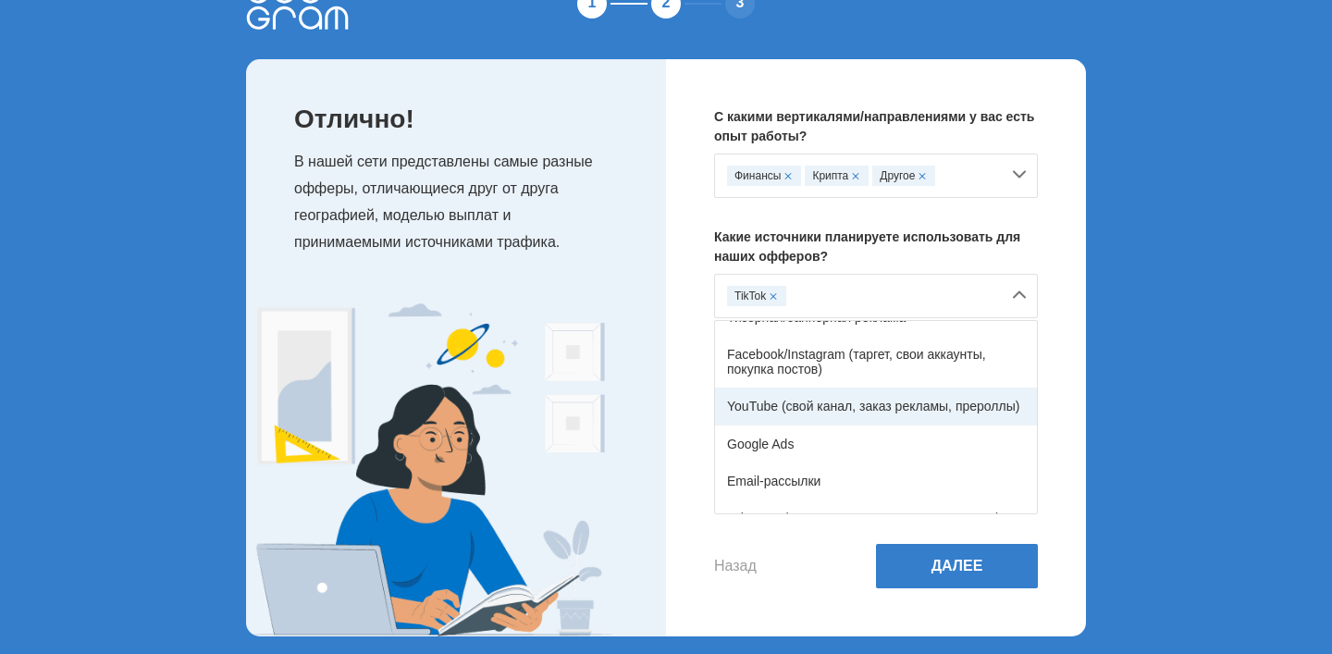
click at [877, 422] on div "YouTube (свой канал, заказ рекламы, прероллы)" at bounding box center [876, 406] width 322 height 37
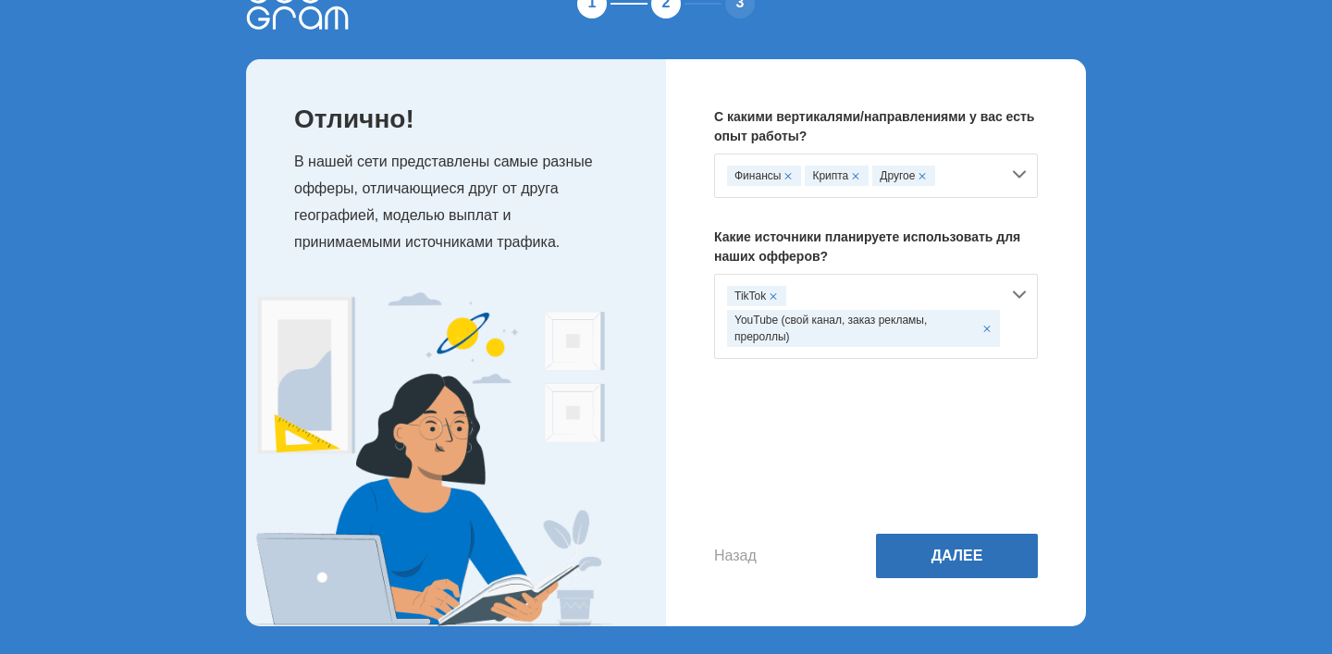
click at [930, 539] on button "Далее" at bounding box center [957, 556] width 162 height 44
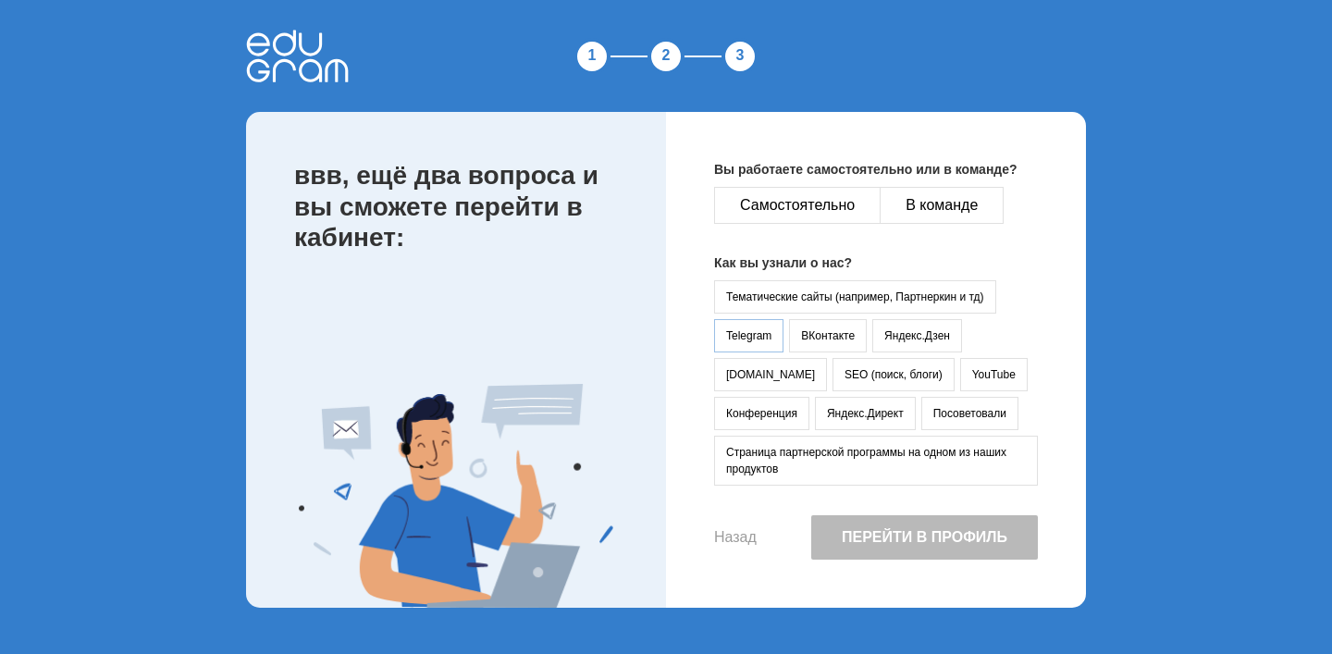
click at [761, 325] on button "Telegram" at bounding box center [748, 335] width 69 height 33
click at [836, 205] on button "Самостоятельно" at bounding box center [797, 205] width 167 height 37
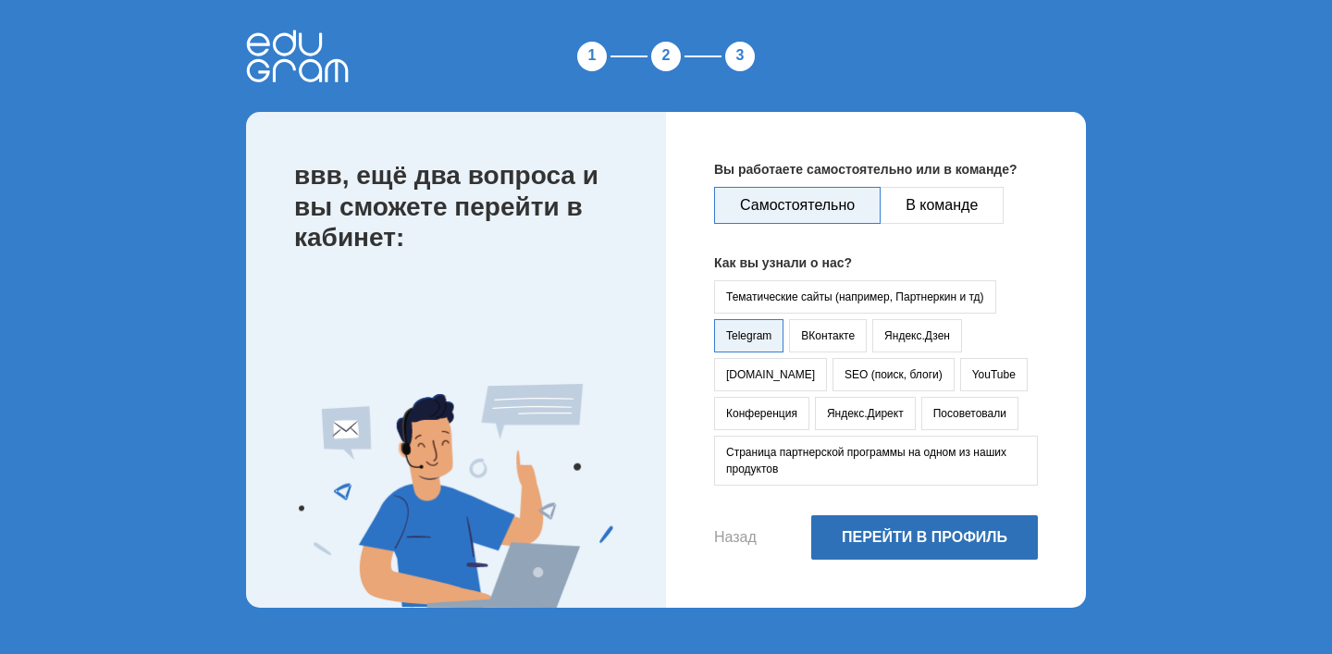
click at [879, 528] on button "Перейти в профиль" at bounding box center [924, 537] width 227 height 44
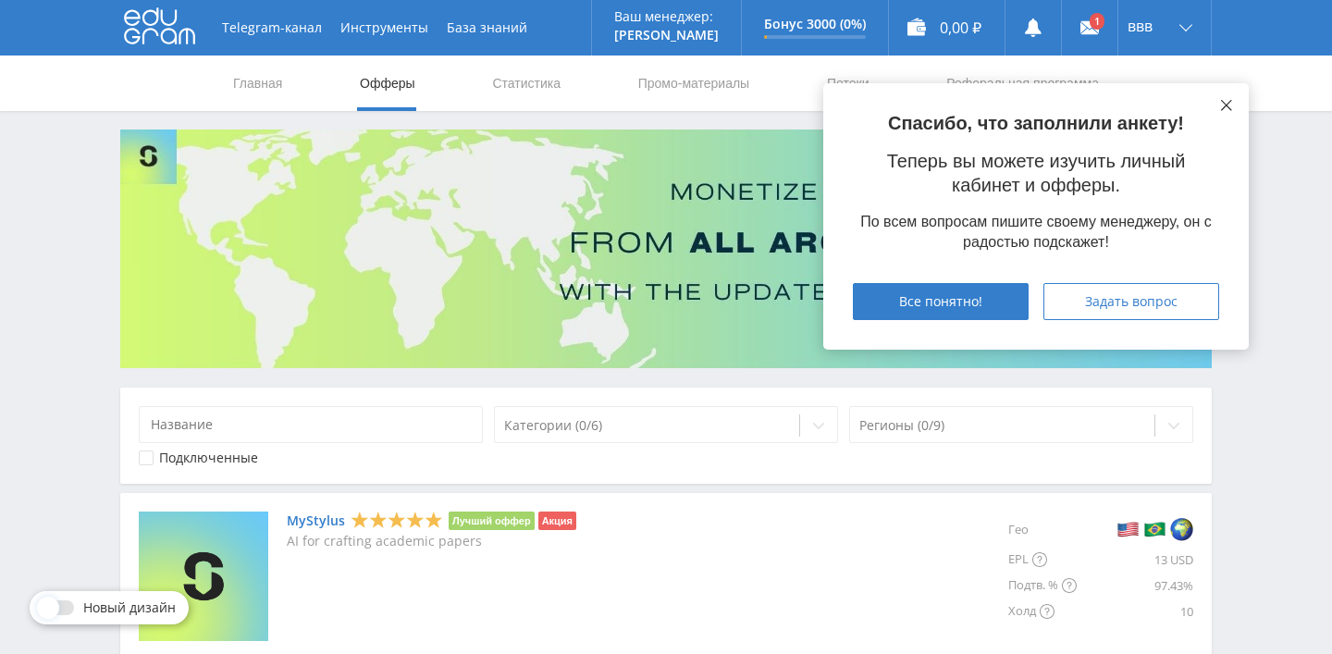
click at [1221, 104] on icon at bounding box center [1226, 105] width 11 height 11
click at [1224, 102] on icon at bounding box center [1226, 105] width 11 height 11
click at [1107, 34] on link at bounding box center [1090, 28] width 56 height 56
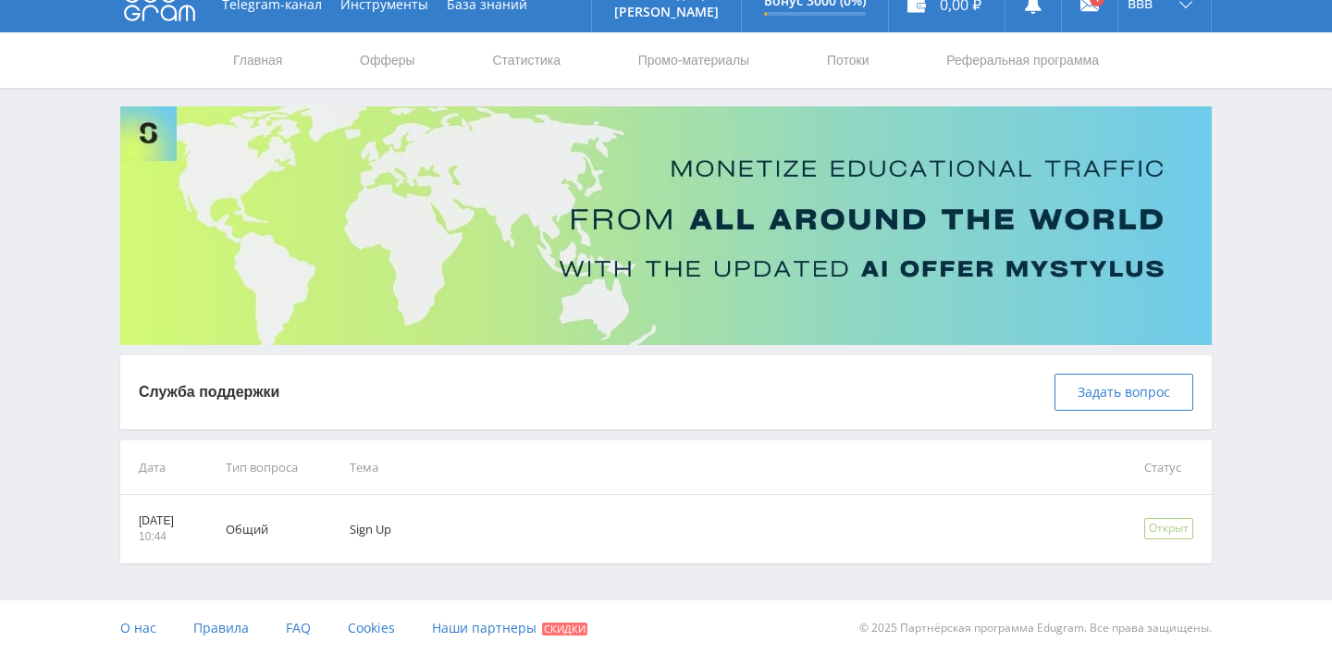
scroll to position [24, 0]
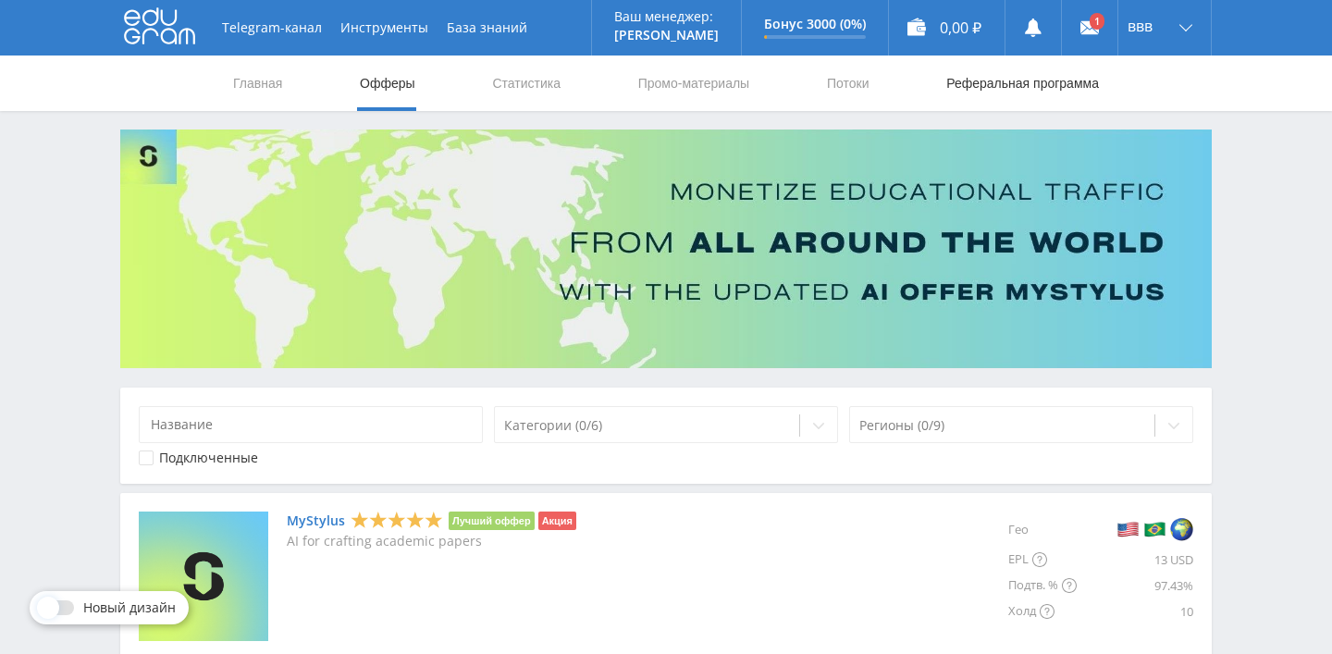
click at [976, 85] on link "Реферальная программа" at bounding box center [1023, 84] width 156 height 56
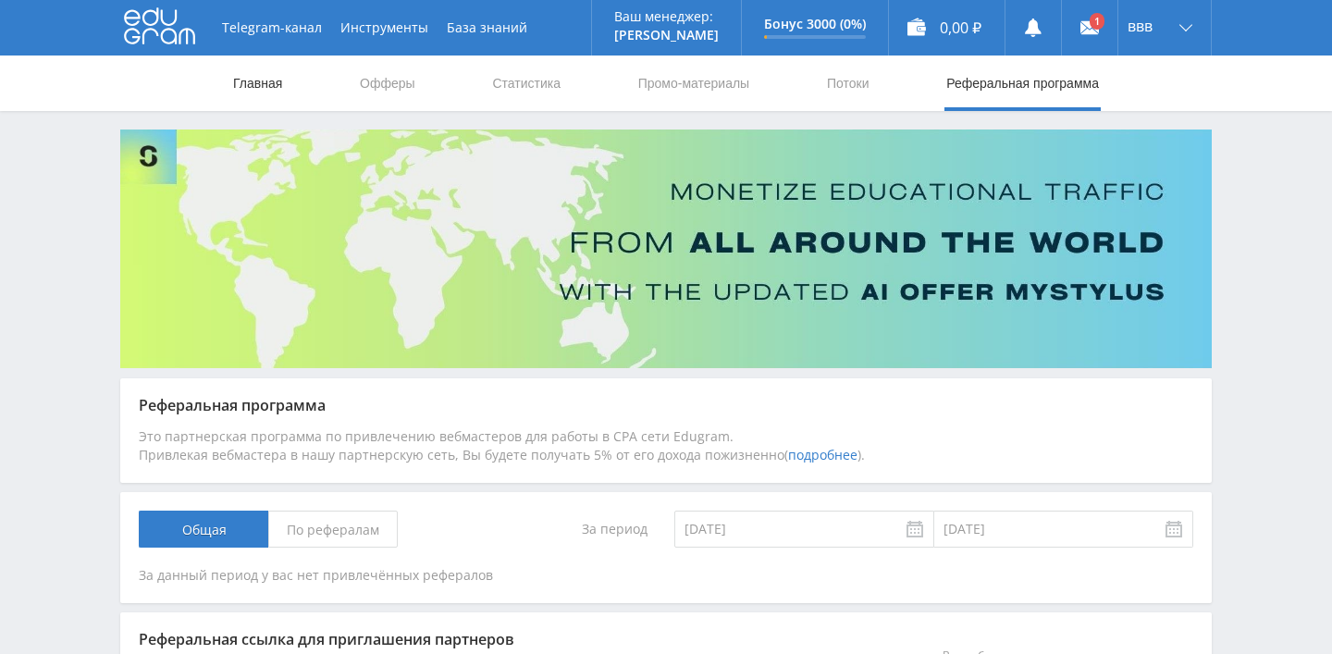
click at [258, 93] on link "Главная" at bounding box center [257, 84] width 53 height 56
click at [365, 90] on link "Офферы" at bounding box center [387, 84] width 59 height 56
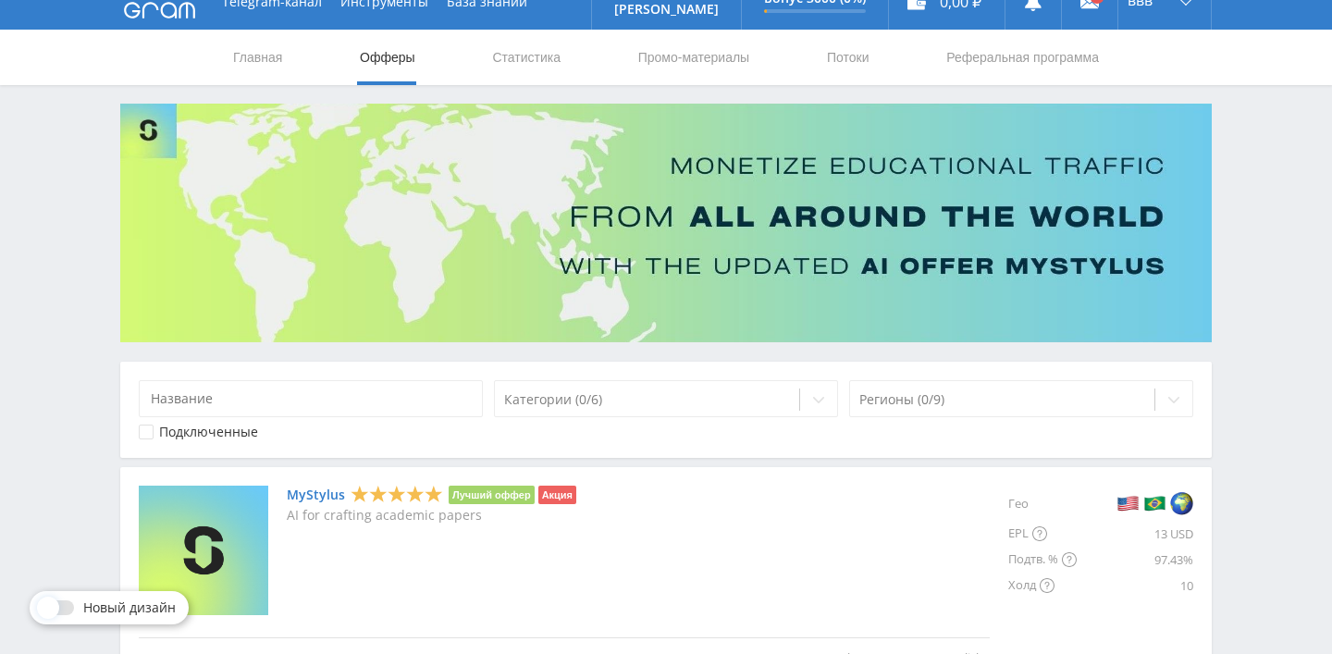
scroll to position [30, 0]
